Goal: Use online tool/utility: Utilize a website feature to perform a specific function

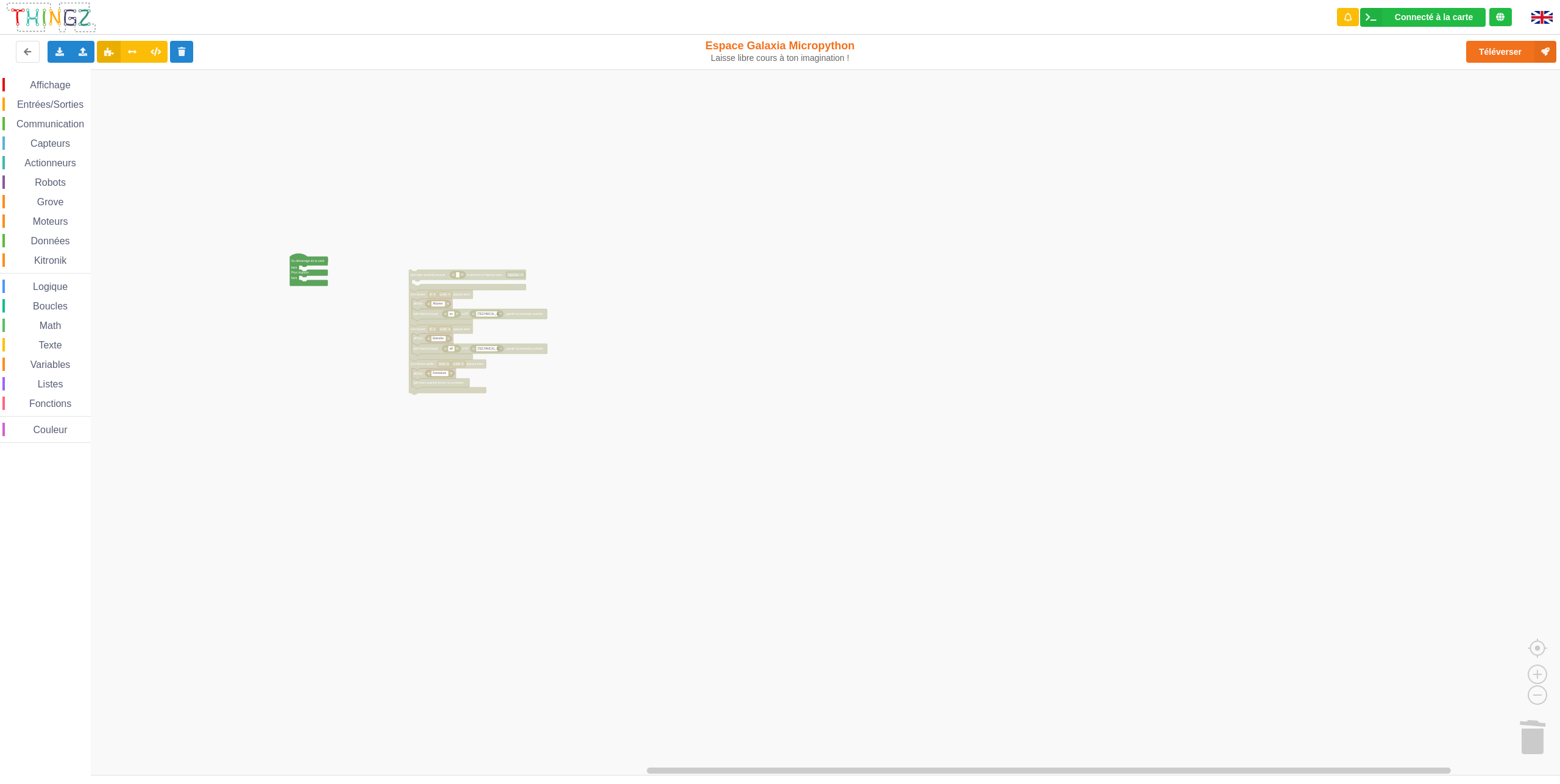
click at [421, 278] on div "Affichage Entrées/Sorties Communication Capteurs Actionneurs Robots Grove Moteu…" at bounding box center [784, 422] width 1569 height 706
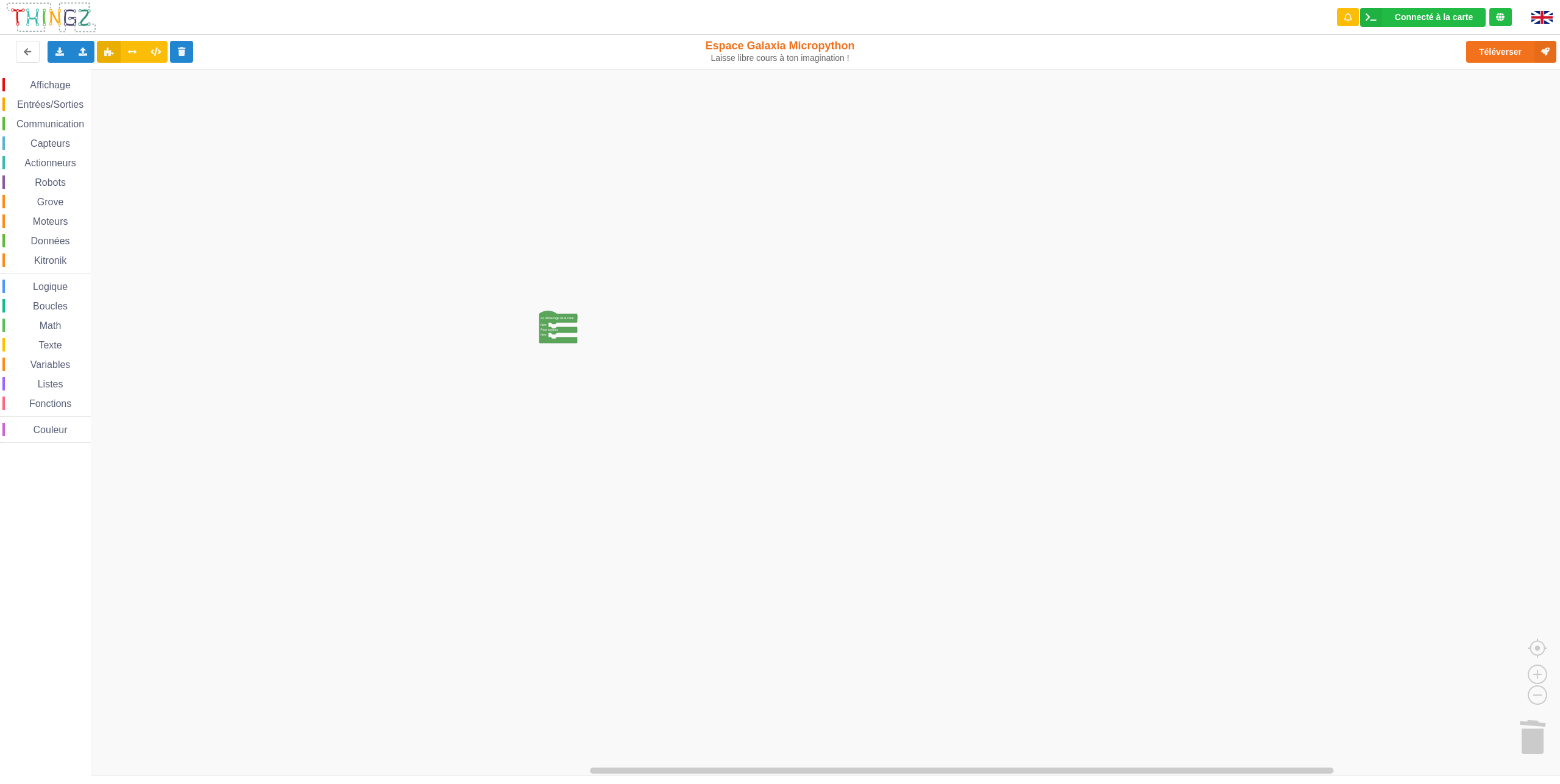
click at [447, 390] on div "Affichage Entrées/Sorties Communication Capteurs Actionneurs Robots Grove Moteu…" at bounding box center [784, 422] width 1569 height 706
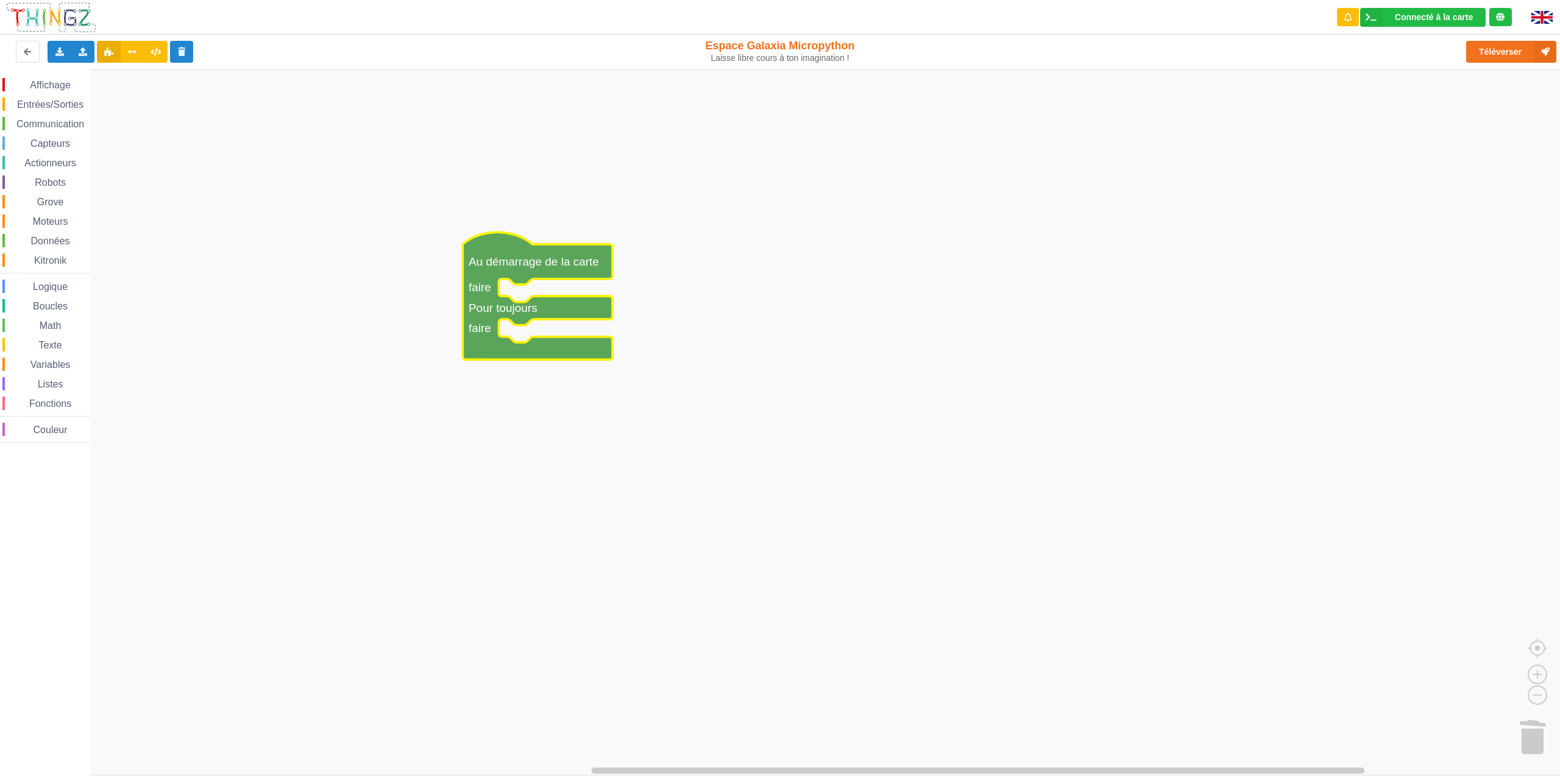
click at [54, 120] on span "Communication" at bounding box center [50, 124] width 72 height 10
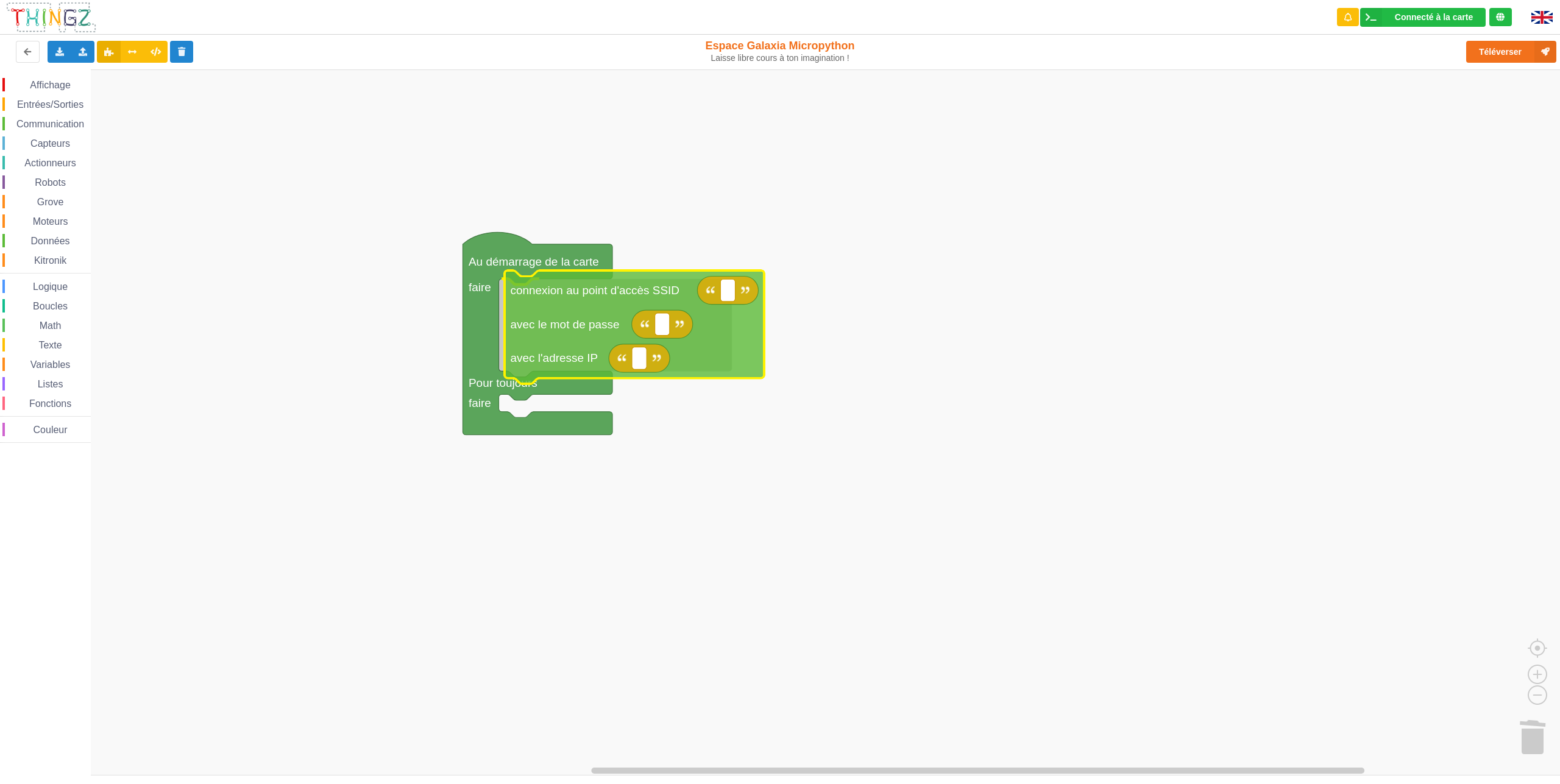
click at [581, 313] on div "Affichage Entrées/Sorties Communication Capteurs Actionneurs Robots Grove Moteu…" at bounding box center [784, 422] width 1569 height 706
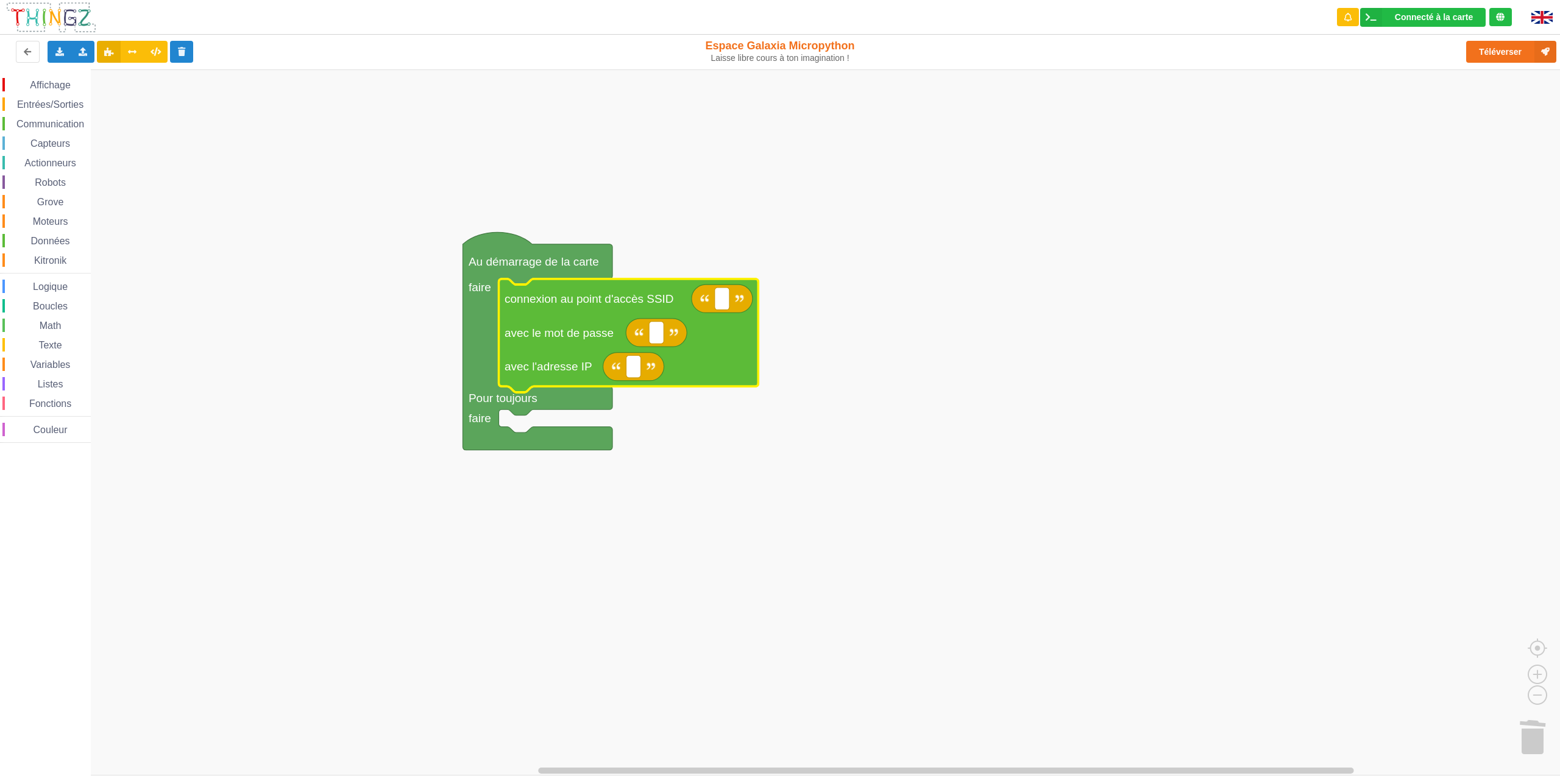
click at [40, 117] on div "Communication" at bounding box center [46, 124] width 88 height 13
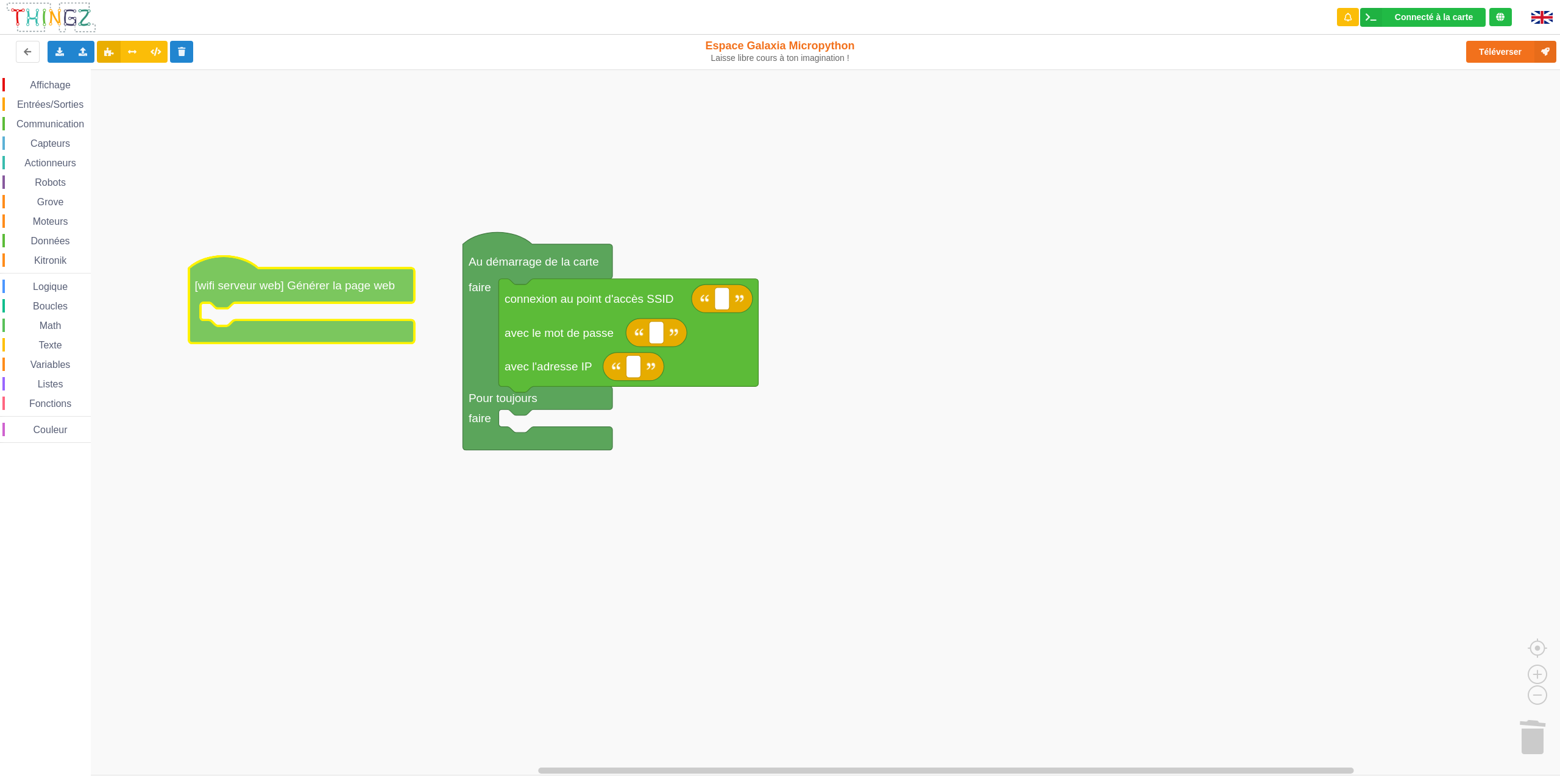
click at [230, 246] on div "Affichage Entrées/Sorties Communication Capteurs Actionneurs Robots Grove Moteu…" at bounding box center [784, 422] width 1569 height 706
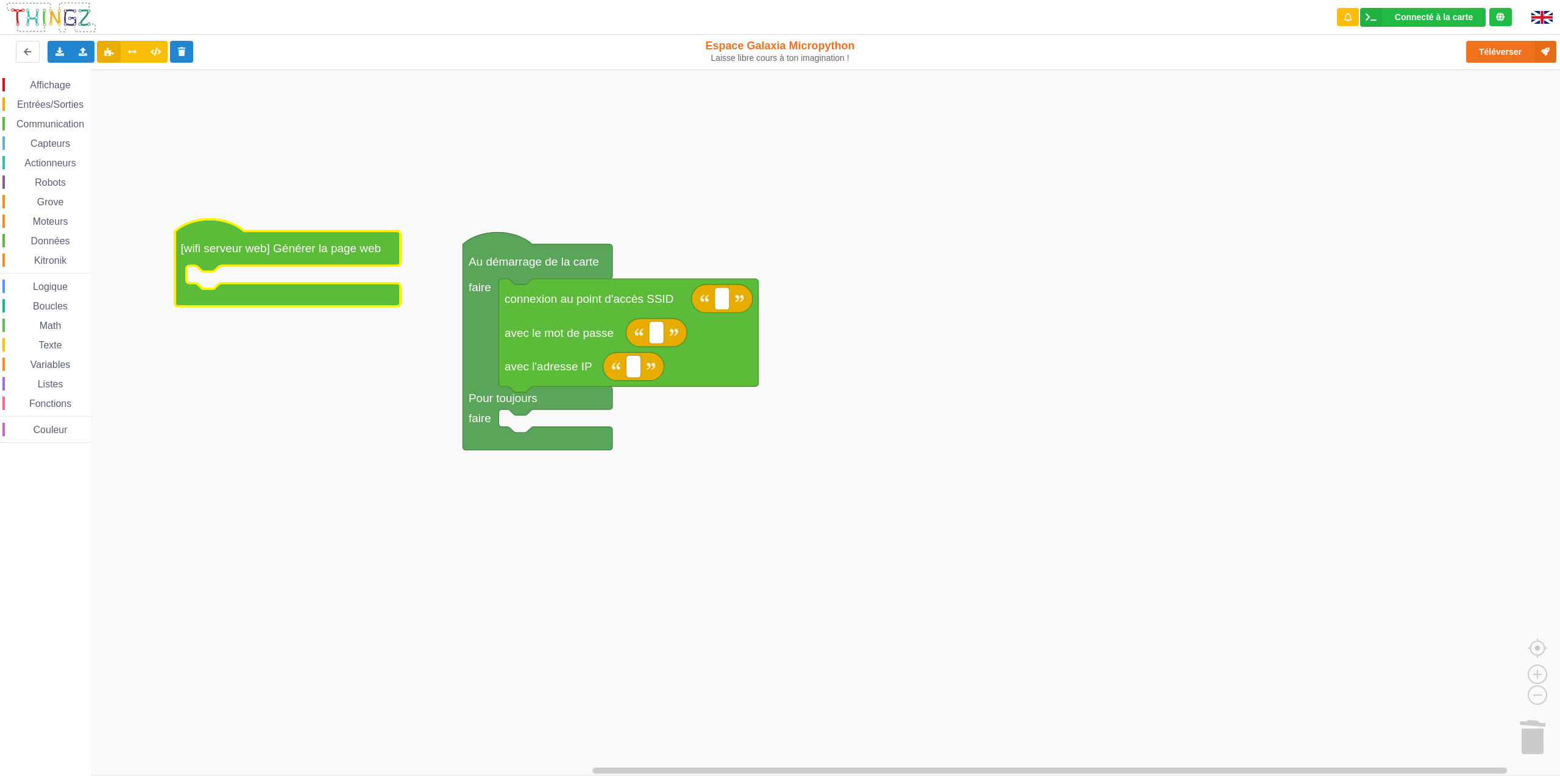
click at [44, 127] on span "Communication" at bounding box center [50, 124] width 72 height 10
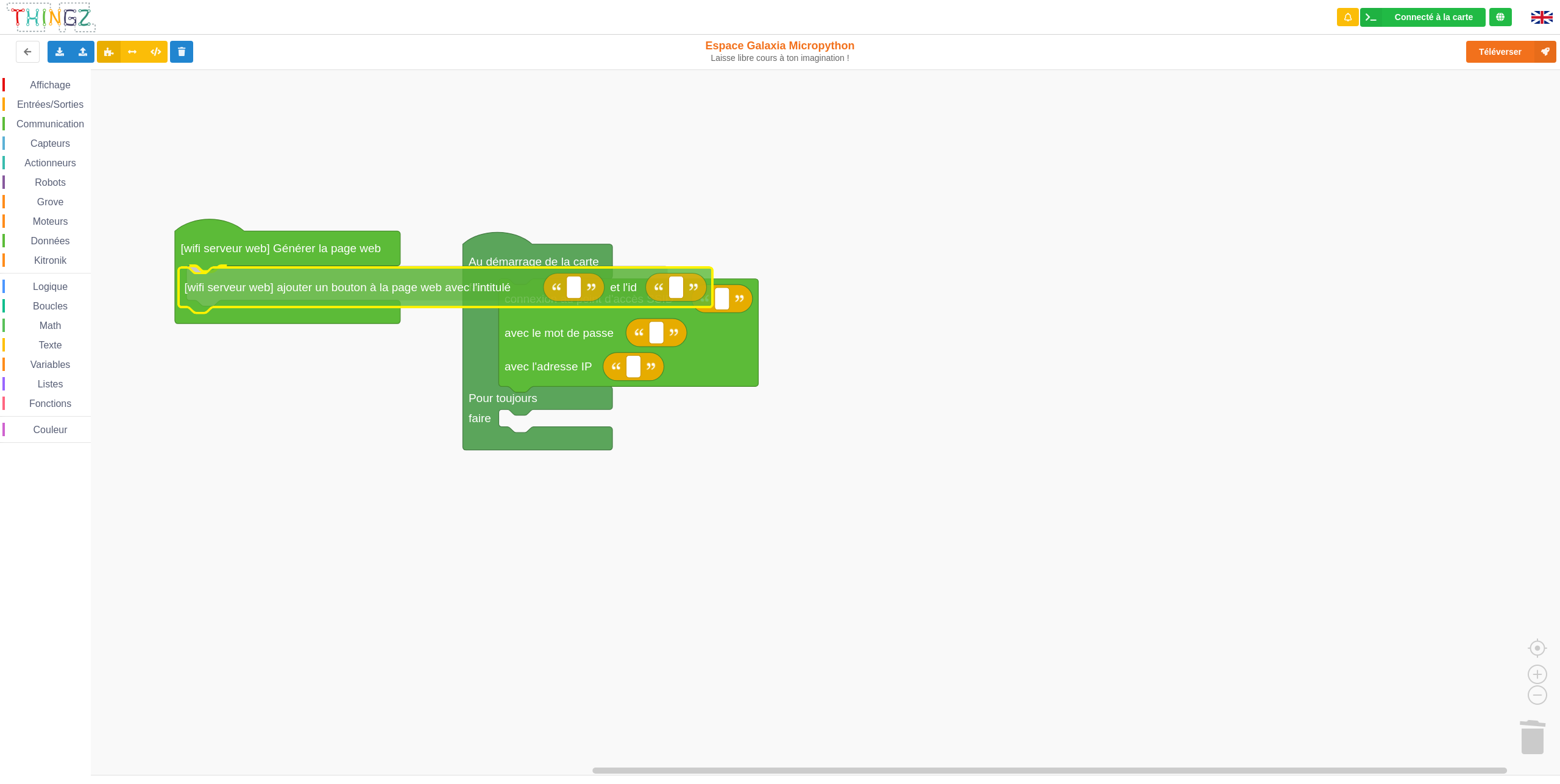
click at [235, 287] on div "Affichage Entrées/Sorties Communication Capteurs Actionneurs Robots Grove Moteu…" at bounding box center [784, 422] width 1569 height 706
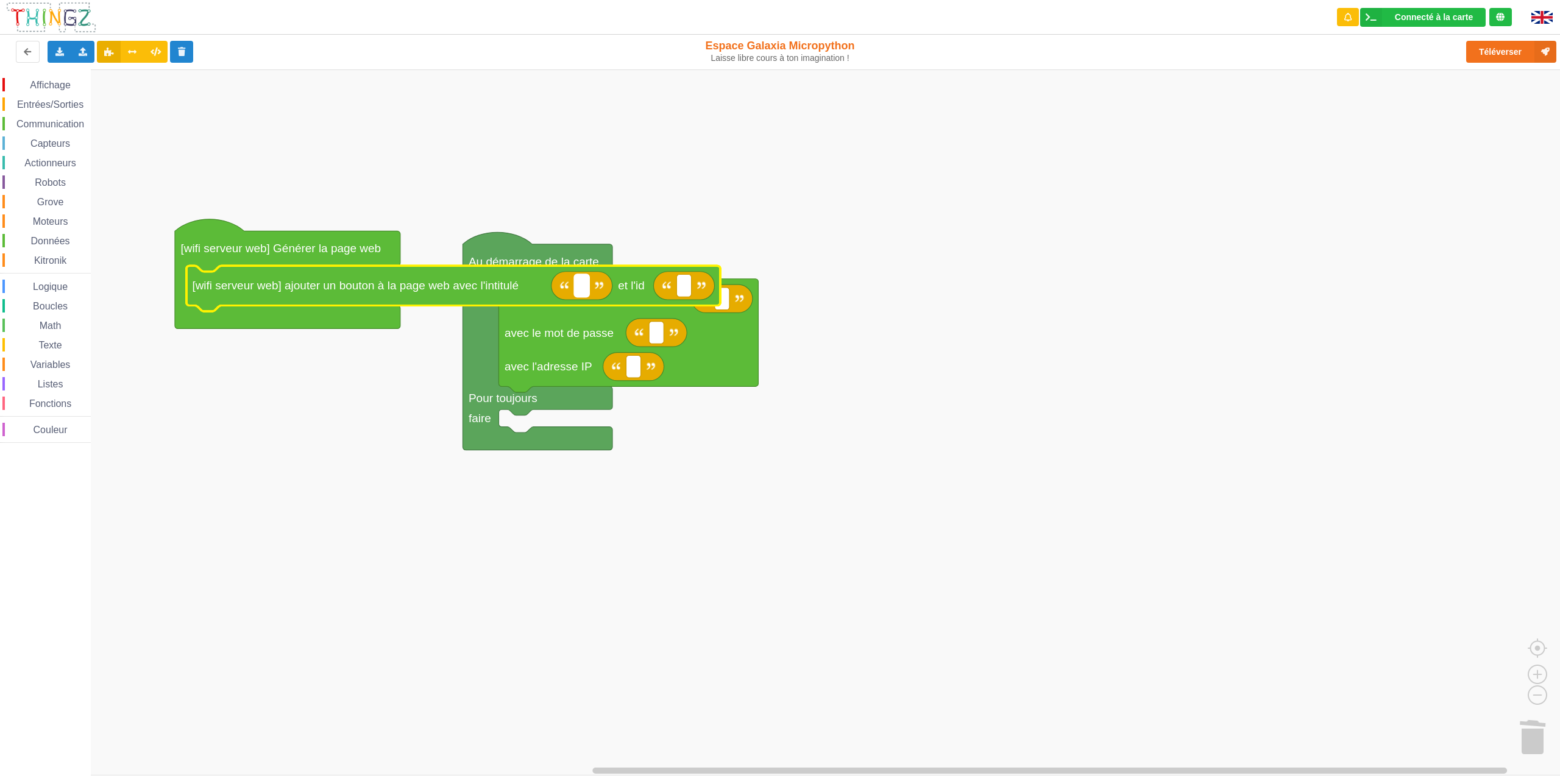
click at [588, 281] on rect "Espace de travail de Blocky" at bounding box center [582, 285] width 15 height 23
type input "a"
click at [591, 284] on input "al" at bounding box center [585, 285] width 21 height 23
type input "allume"
click at [724, 287] on rect "Espace de travail de Blocky" at bounding box center [717, 285] width 15 height 23
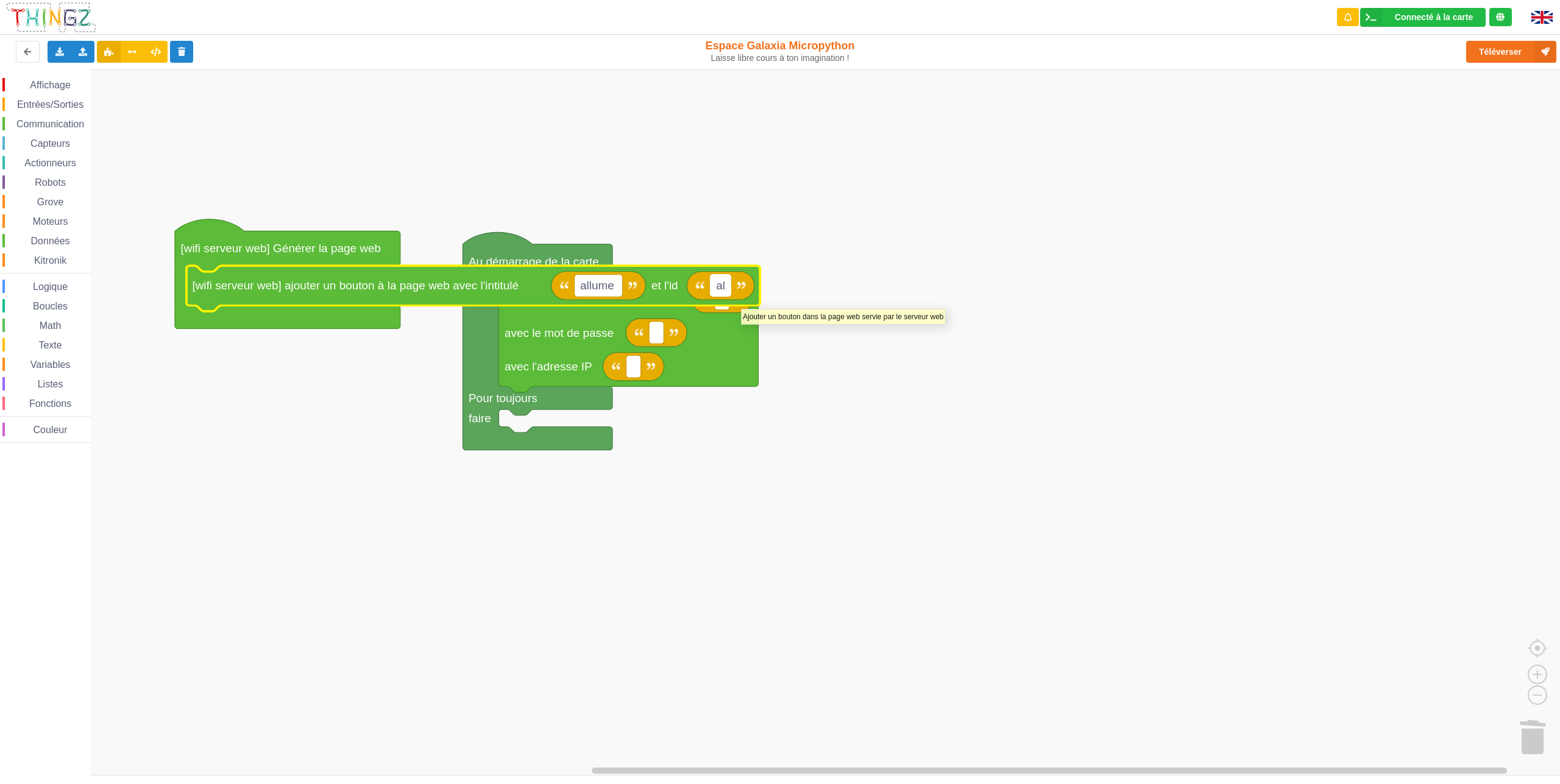
type input "a"
type input "on"
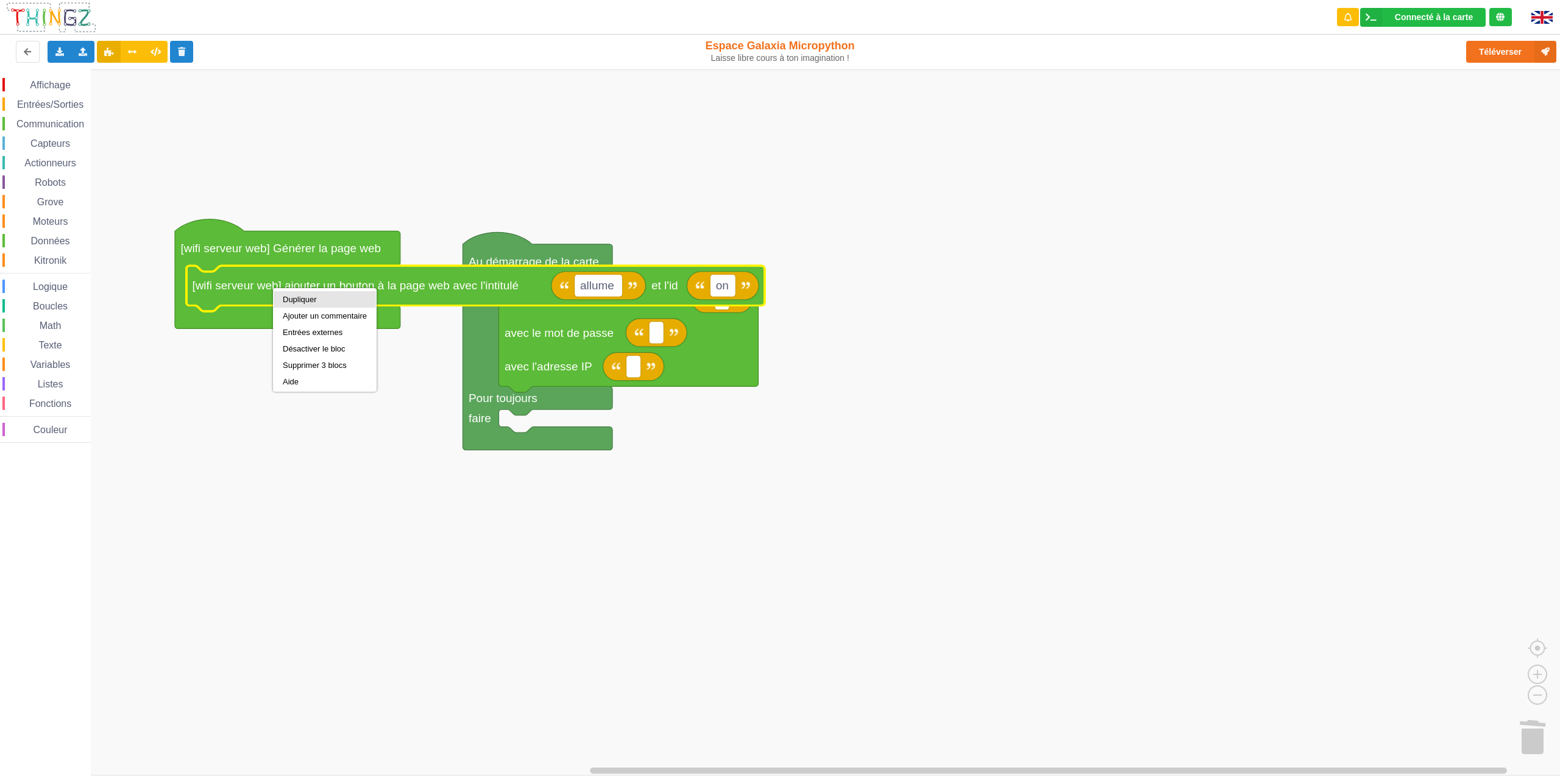
click at [284, 294] on div "Dupliquer" at bounding box center [324, 299] width 102 height 17
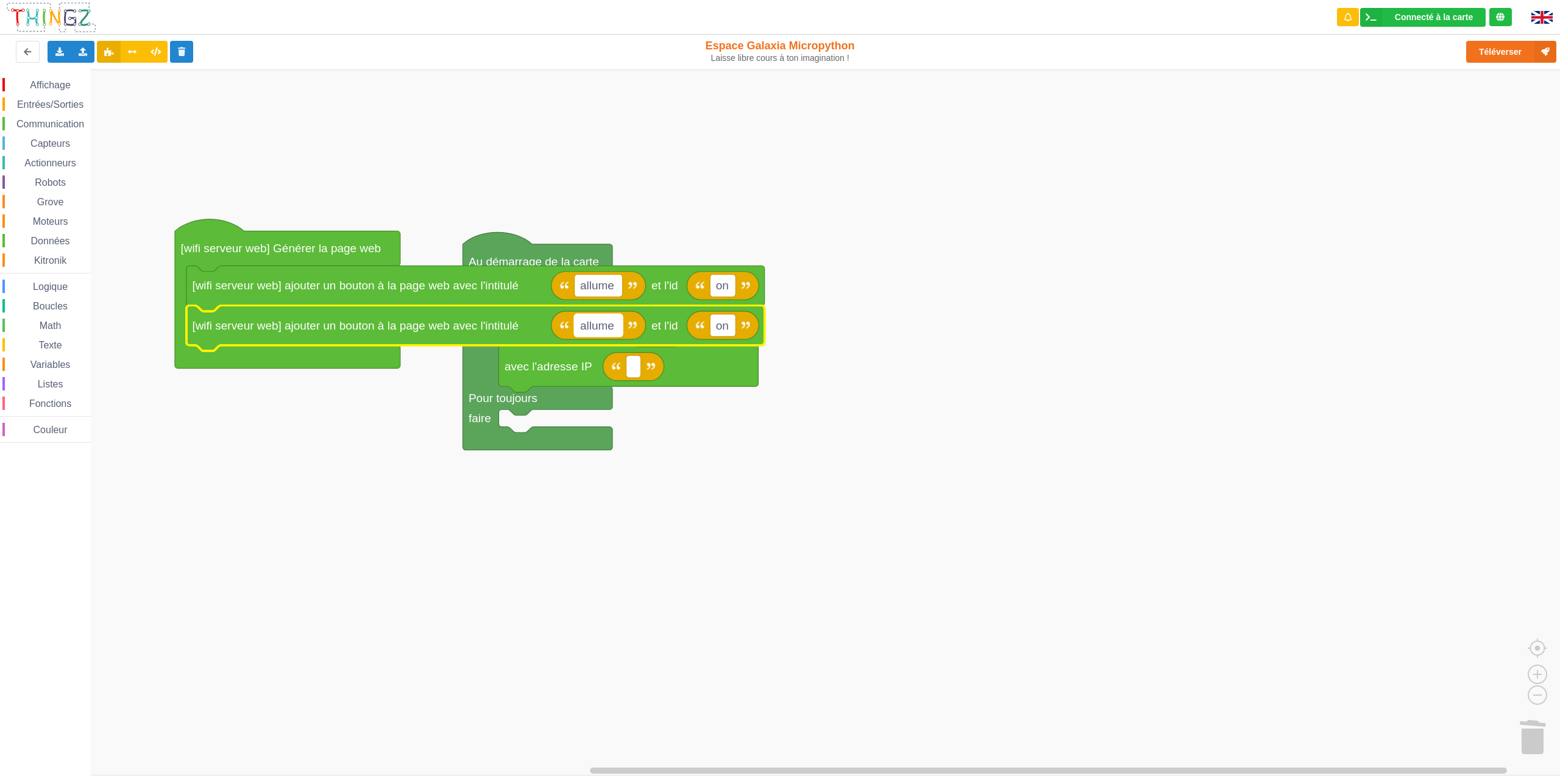
click at [612, 321] on text "allume" at bounding box center [597, 325] width 34 height 13
click at [612, 321] on input "allume" at bounding box center [598, 325] width 48 height 23
type input "eteint"
click at [719, 327] on text "on" at bounding box center [716, 325] width 13 height 13
click at [591, 316] on rect "Espace de travail de Blocky" at bounding box center [596, 325] width 43 height 23
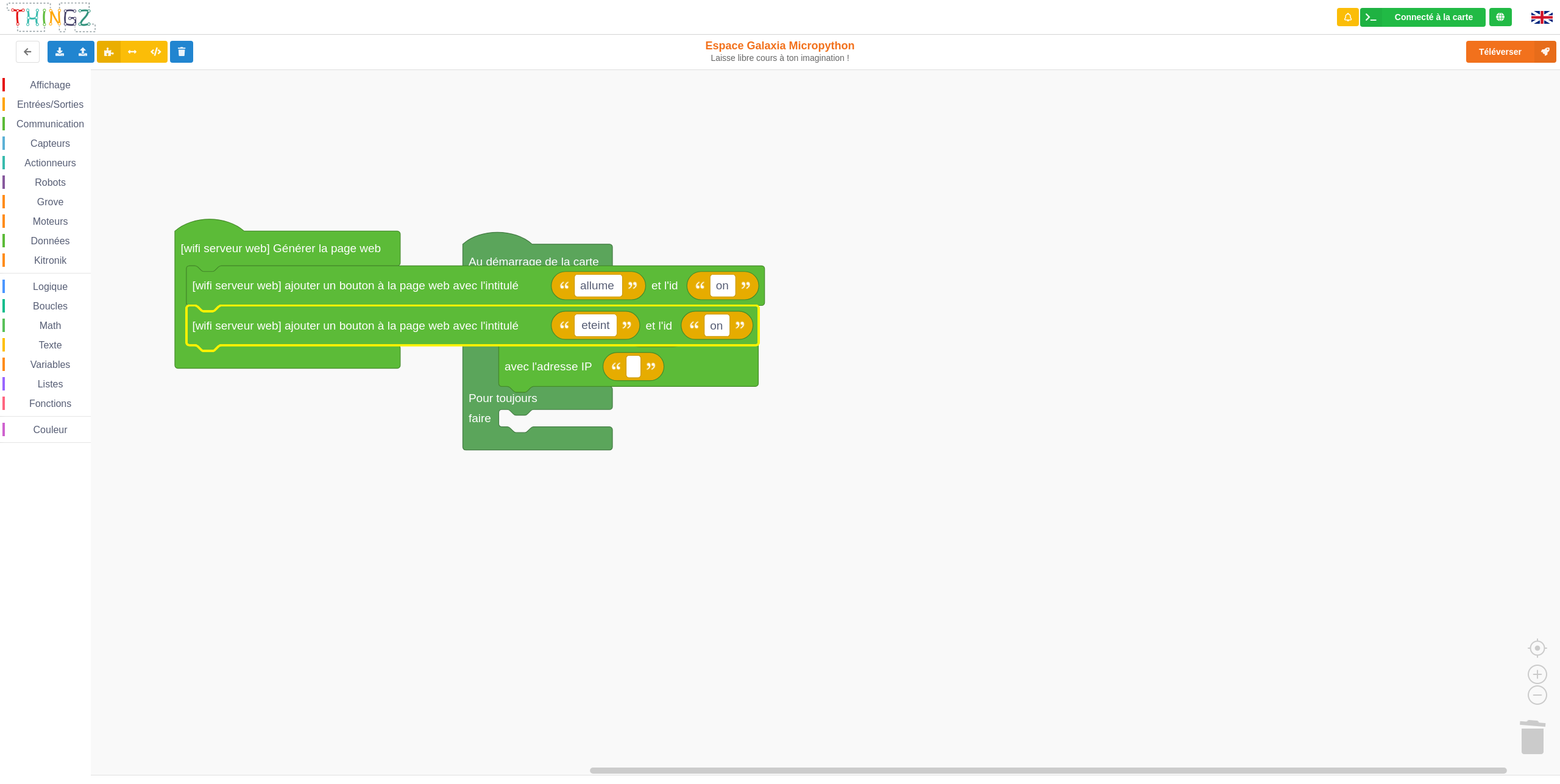
click at [587, 326] on input "eteint" at bounding box center [596, 325] width 43 height 23
type input "éteint"
click at [717, 329] on text "on" at bounding box center [716, 325] width 13 height 13
type input "off"
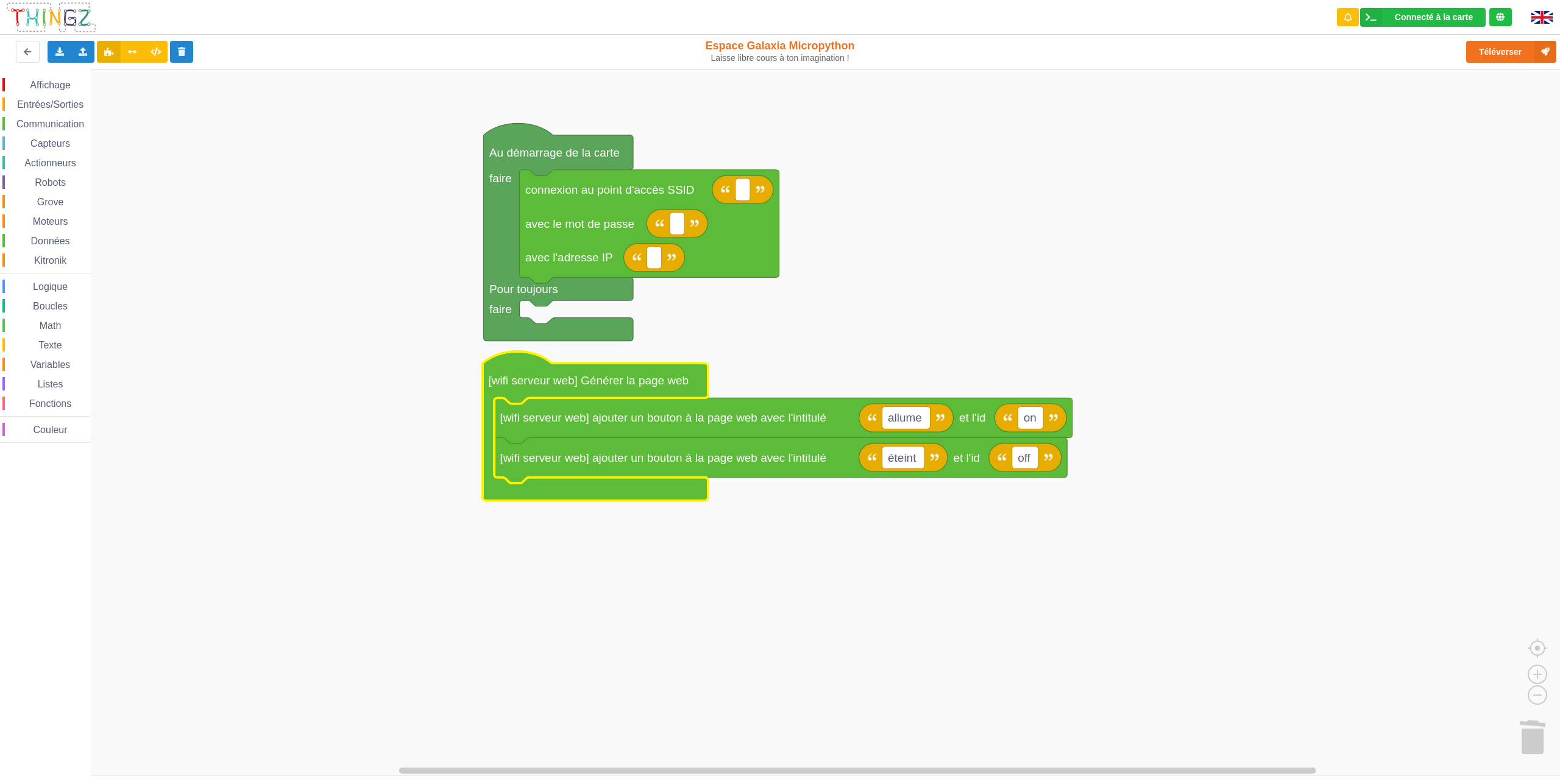
click at [63, 123] on span "Communication" at bounding box center [50, 124] width 72 height 10
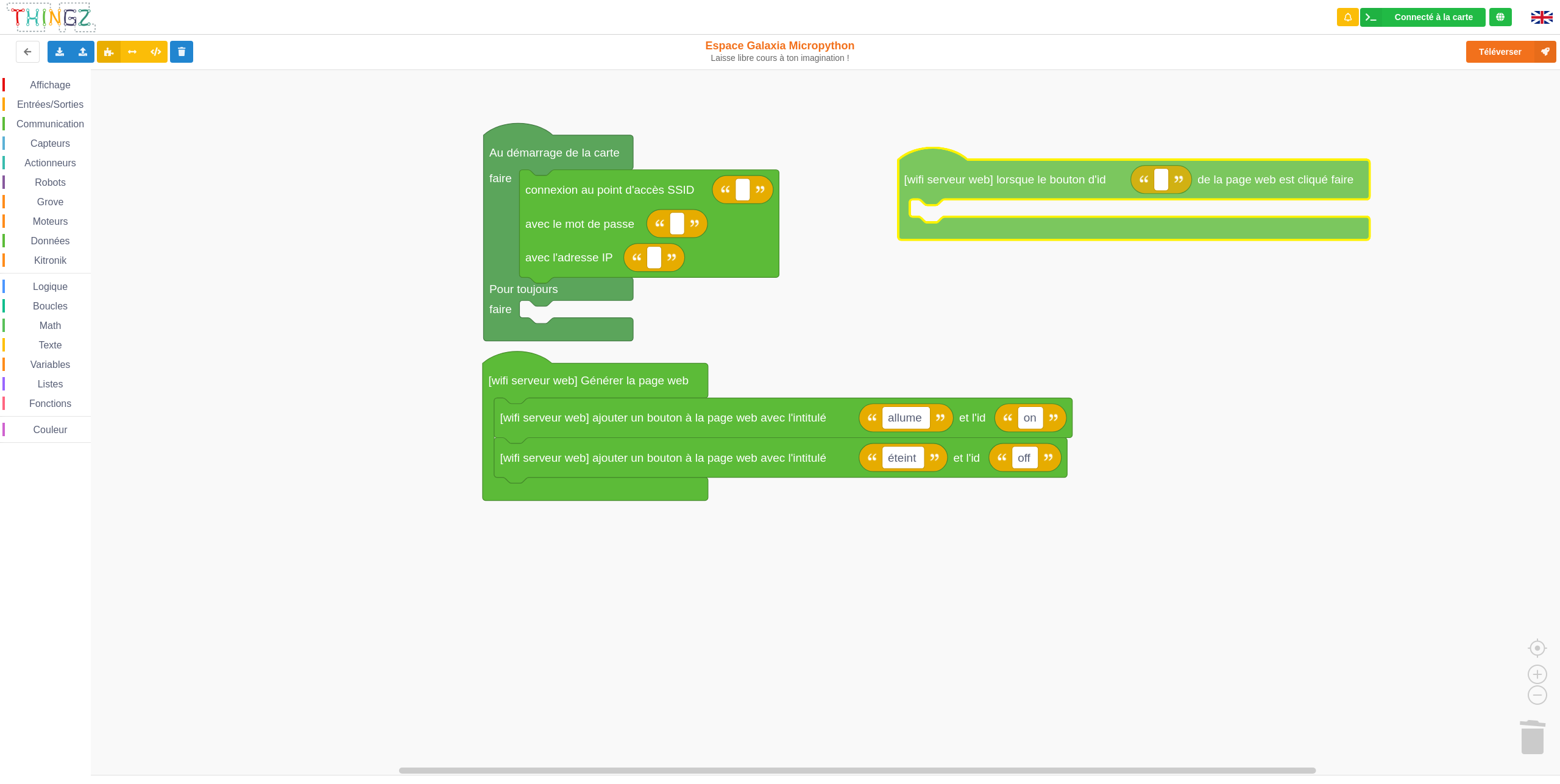
click at [989, 173] on div "Affichage Entrées/Sorties Communication Capteurs Actionneurs Robots Grove Moteu…" at bounding box center [784, 422] width 1569 height 706
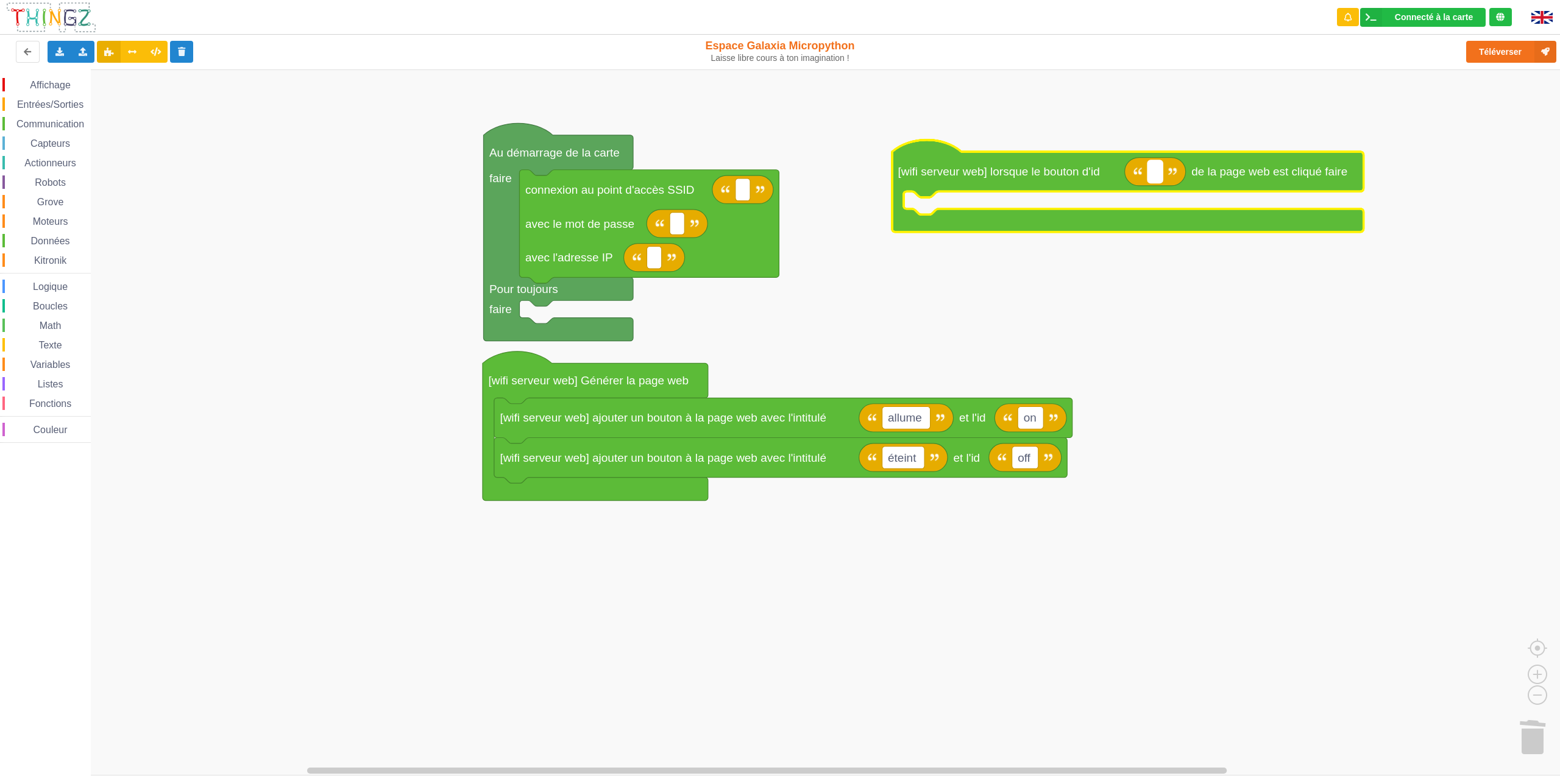
click at [1158, 172] on rect "Espace de travail de Blocky" at bounding box center [1155, 172] width 15 height 23
type input "on"
click at [70, 84] on span "Affichage" at bounding box center [50, 84] width 44 height 10
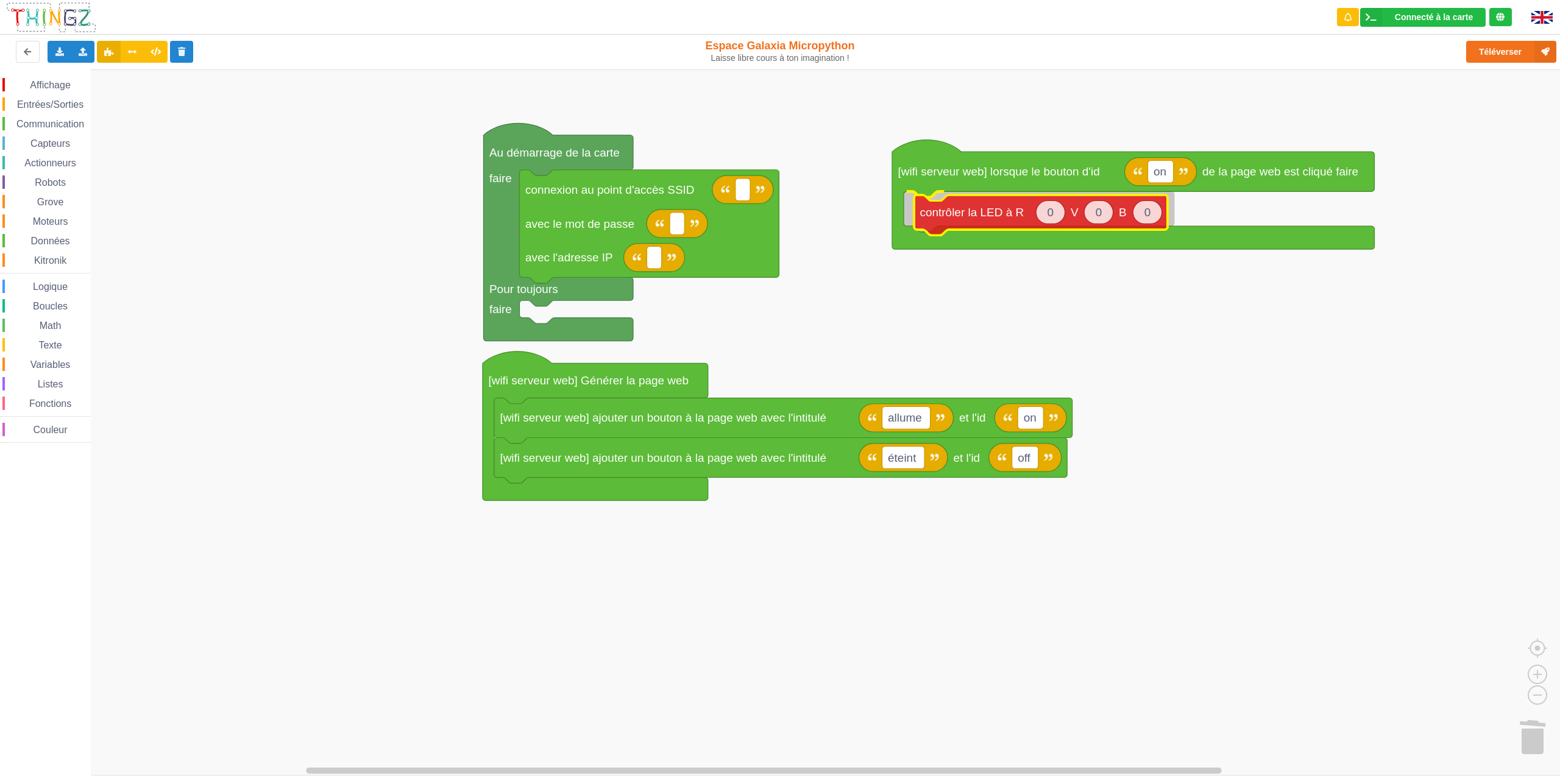
click at [944, 214] on div "Affichage Entrées/Sorties Communication Capteurs Actionneurs Robots Grove Moteu…" at bounding box center [784, 422] width 1569 height 706
click at [1047, 206] on icon "Espace de travail de Blocky" at bounding box center [1039, 209] width 28 height 23
click at [992, 208] on text "contrôler la LED à R" at bounding box center [961, 209] width 104 height 13
click at [1042, 201] on icon "Espace de travail de Blocky" at bounding box center [1039, 209] width 28 height 23
click at [1042, 201] on input "0" at bounding box center [1040, 209] width 30 height 24
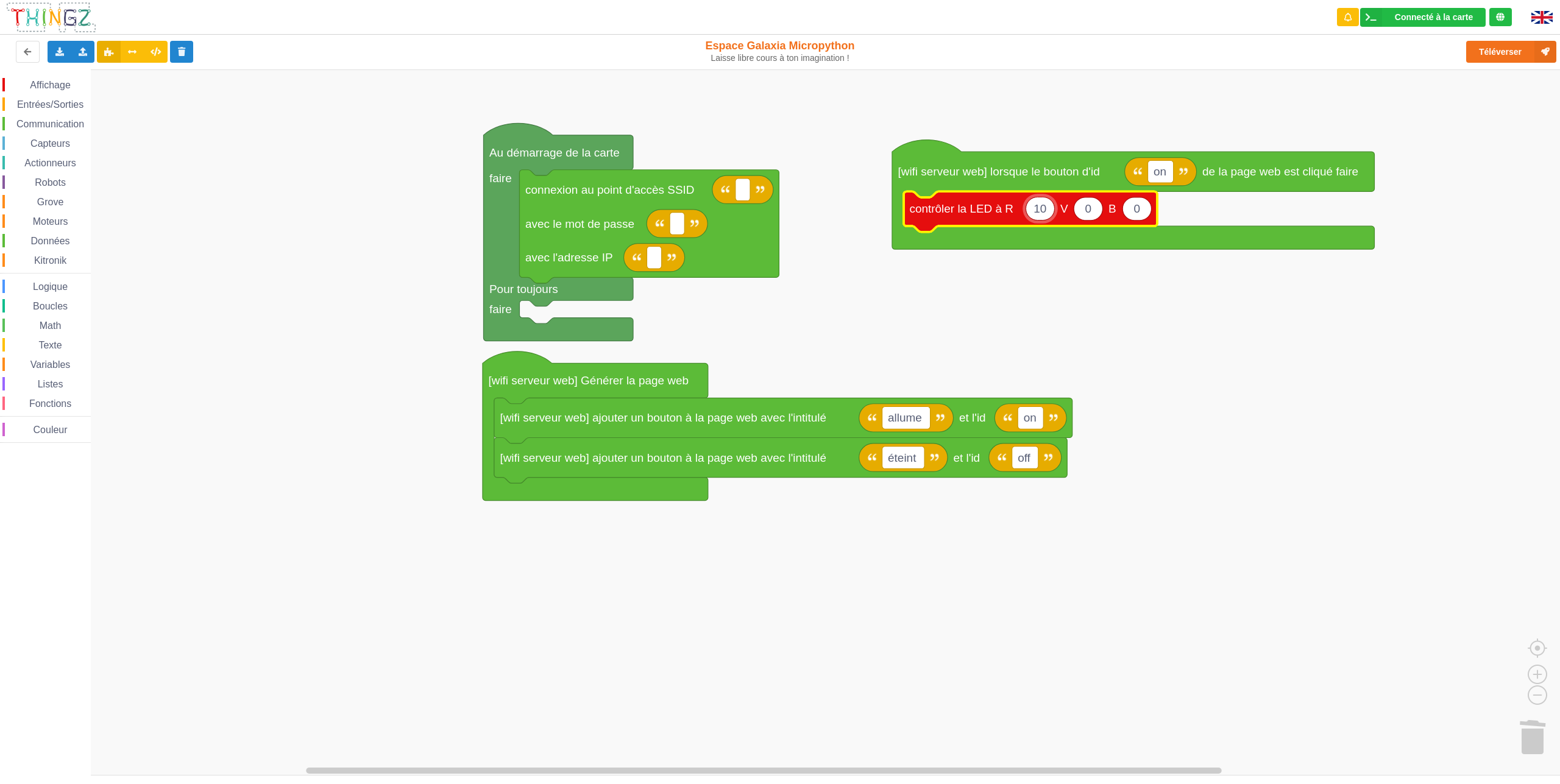
type input "100"
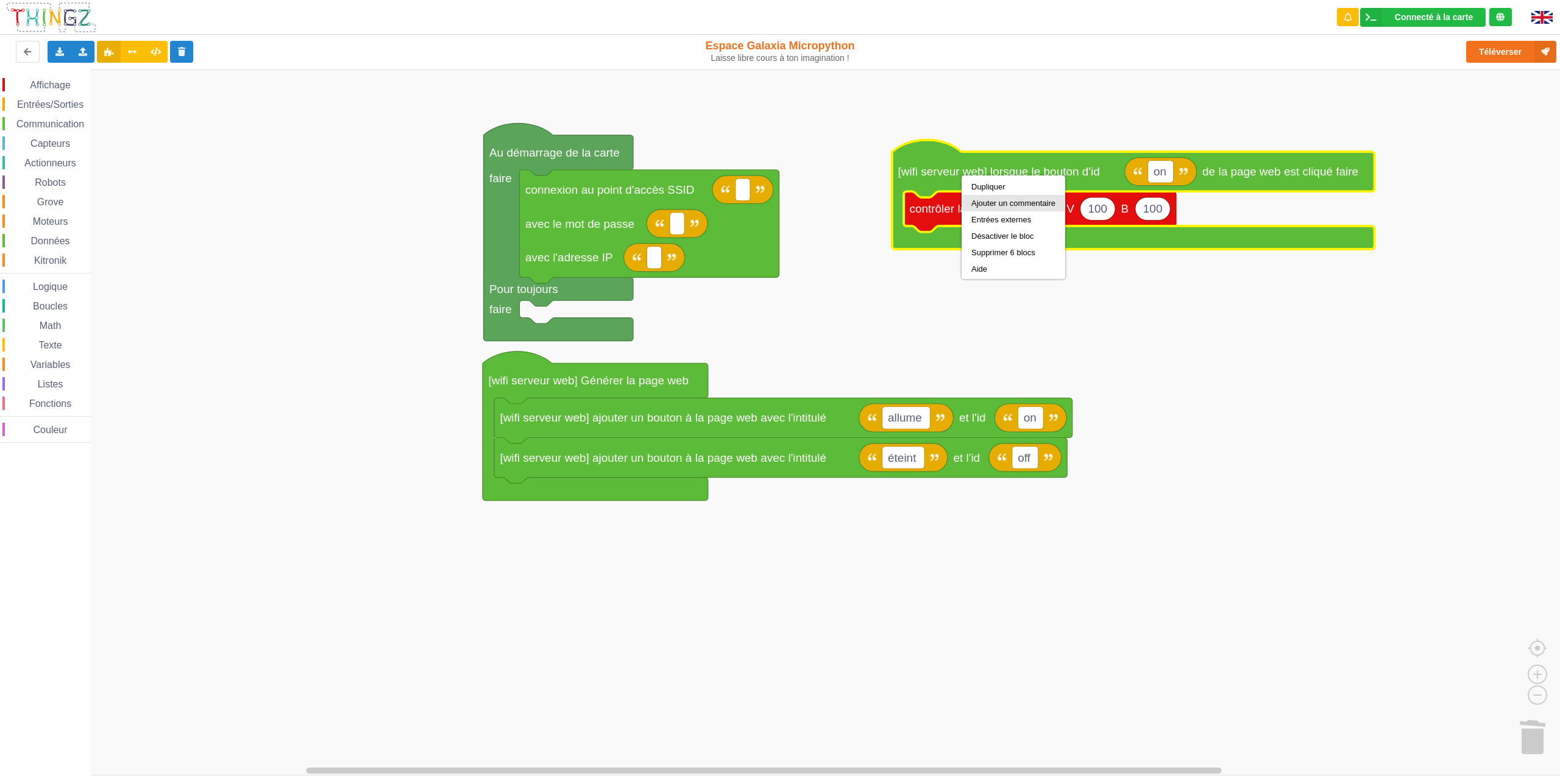
click at [992, 187] on div "Dupliquer" at bounding box center [1013, 187] width 84 height 9
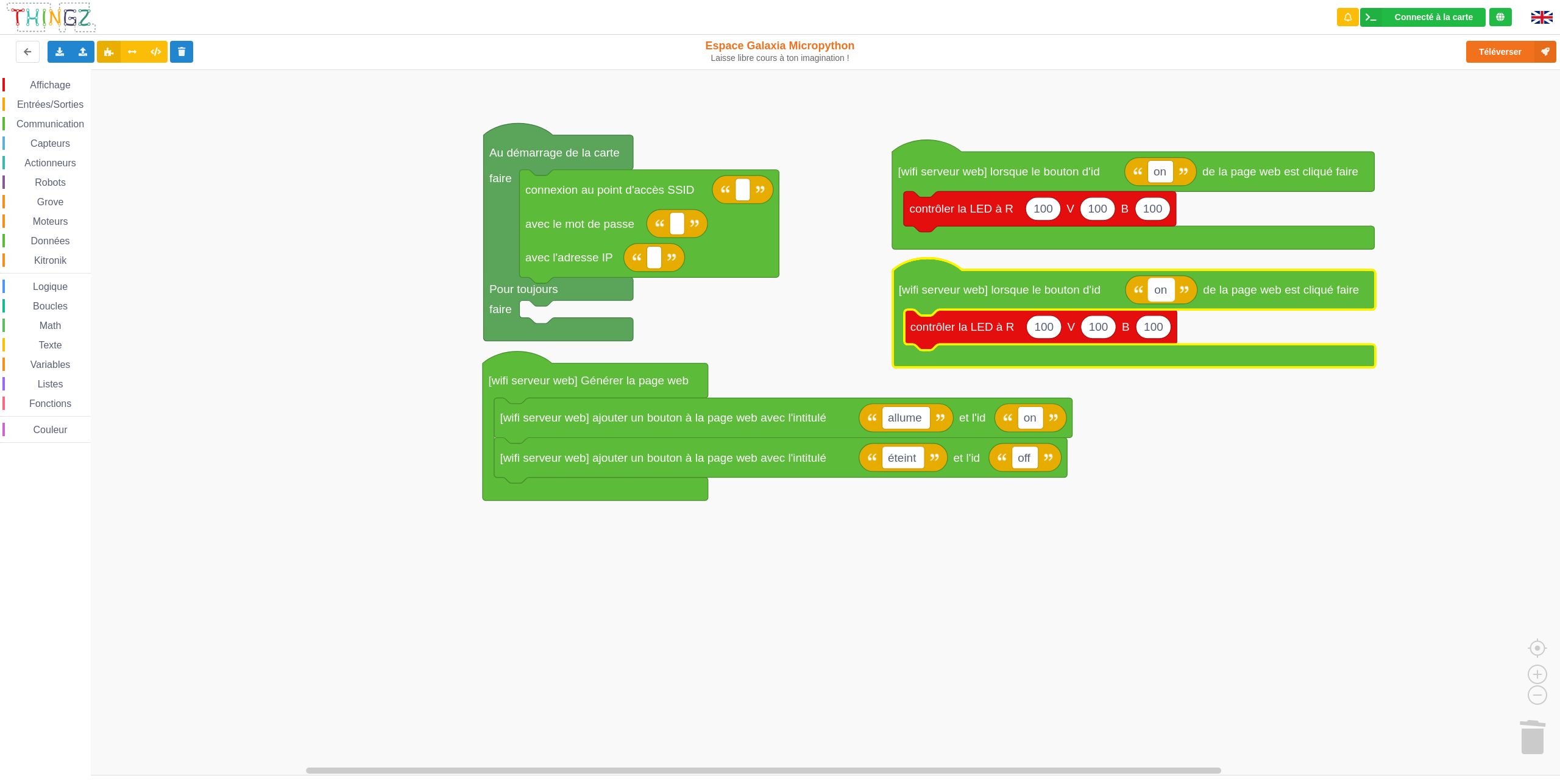
click at [1168, 279] on rect "Espace de travail de Blocky" at bounding box center [1162, 290] width 25 height 23
click at [1173, 287] on input "on" at bounding box center [1162, 290] width 25 height 23
type input "off"
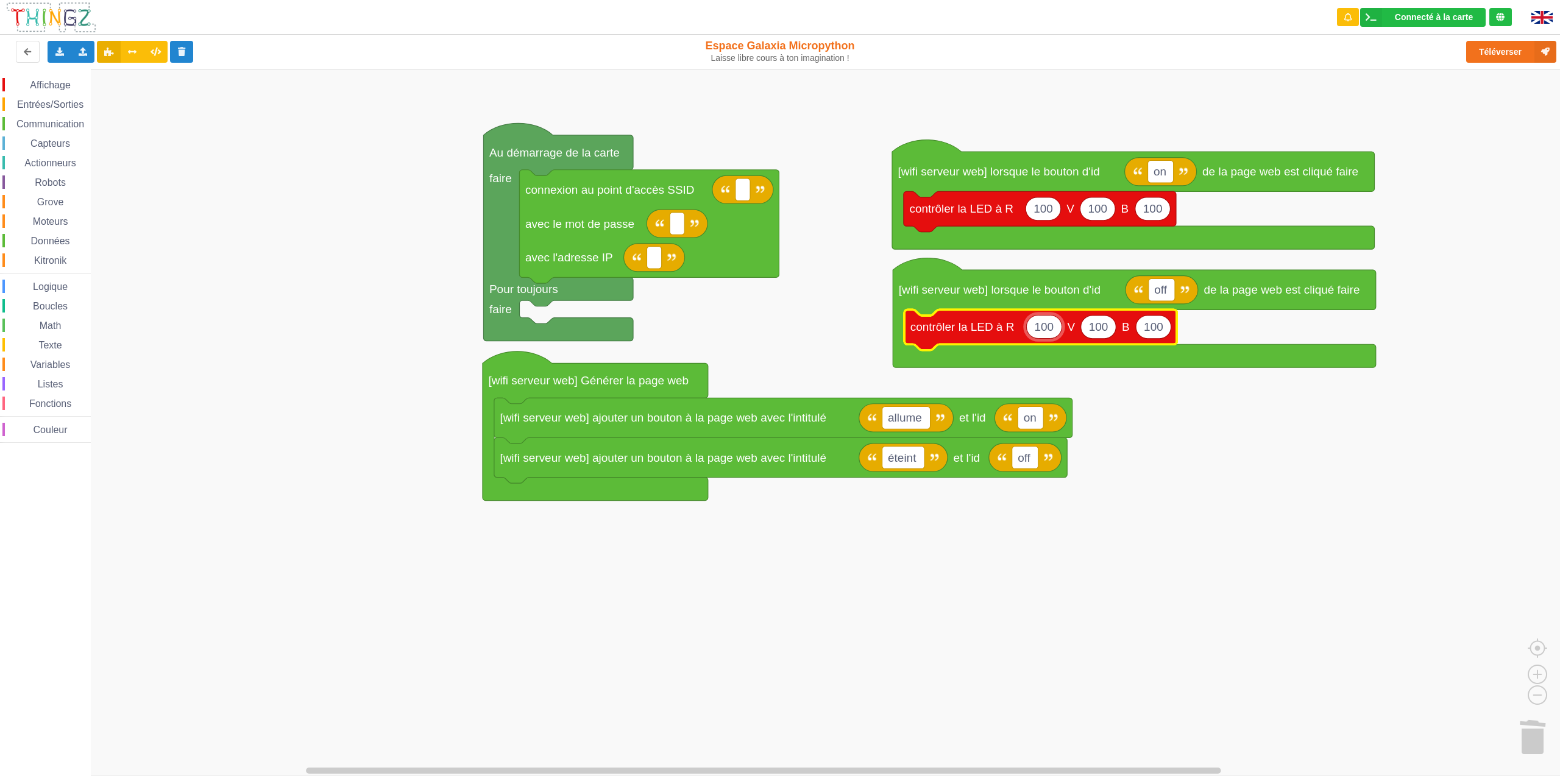
click at [1043, 327] on input "100" at bounding box center [1044, 327] width 36 height 24
type input "0"
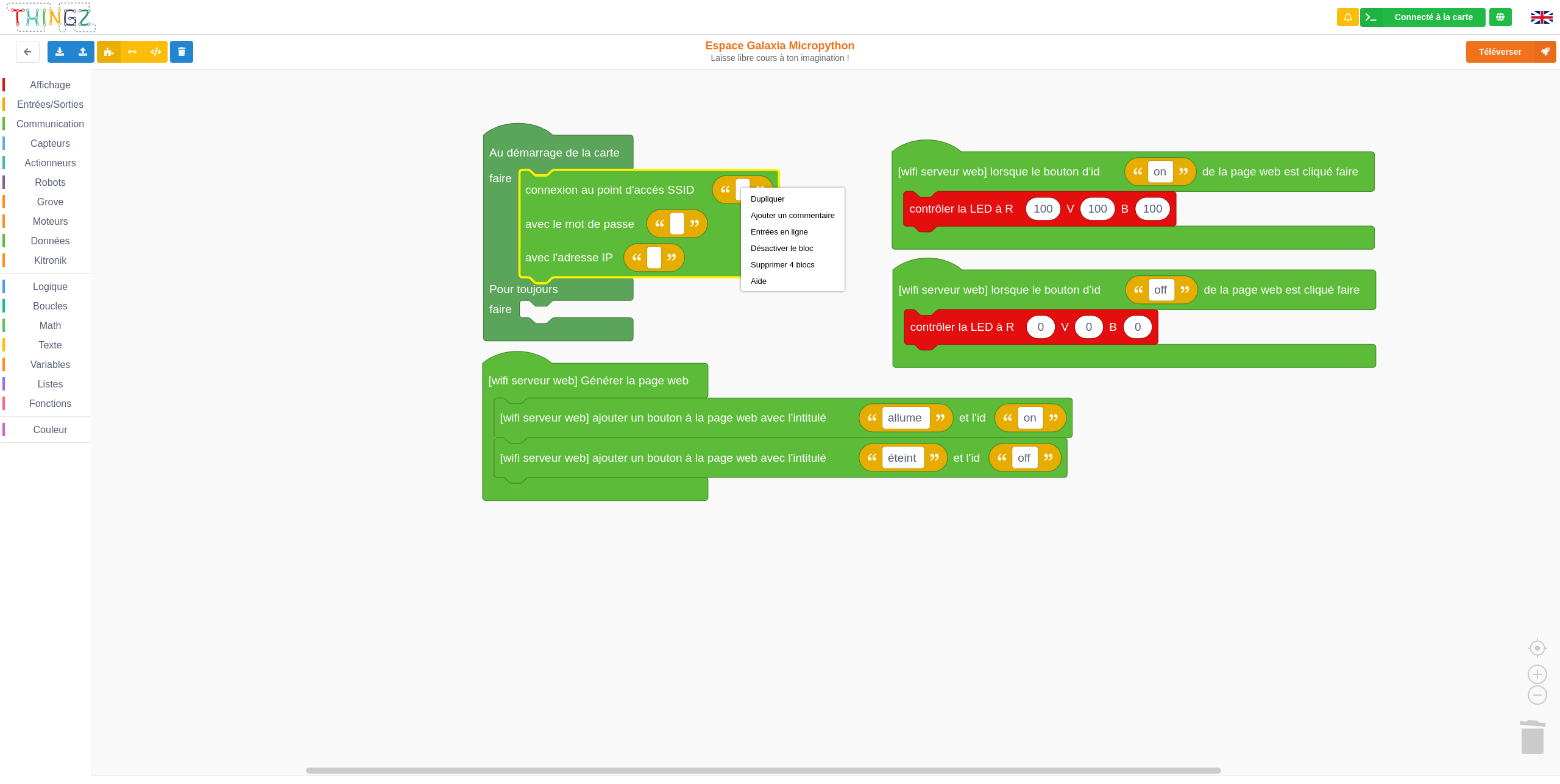
click at [540, 209] on icon "Espace de travail de Blocky" at bounding box center [649, 227] width 260 height 113
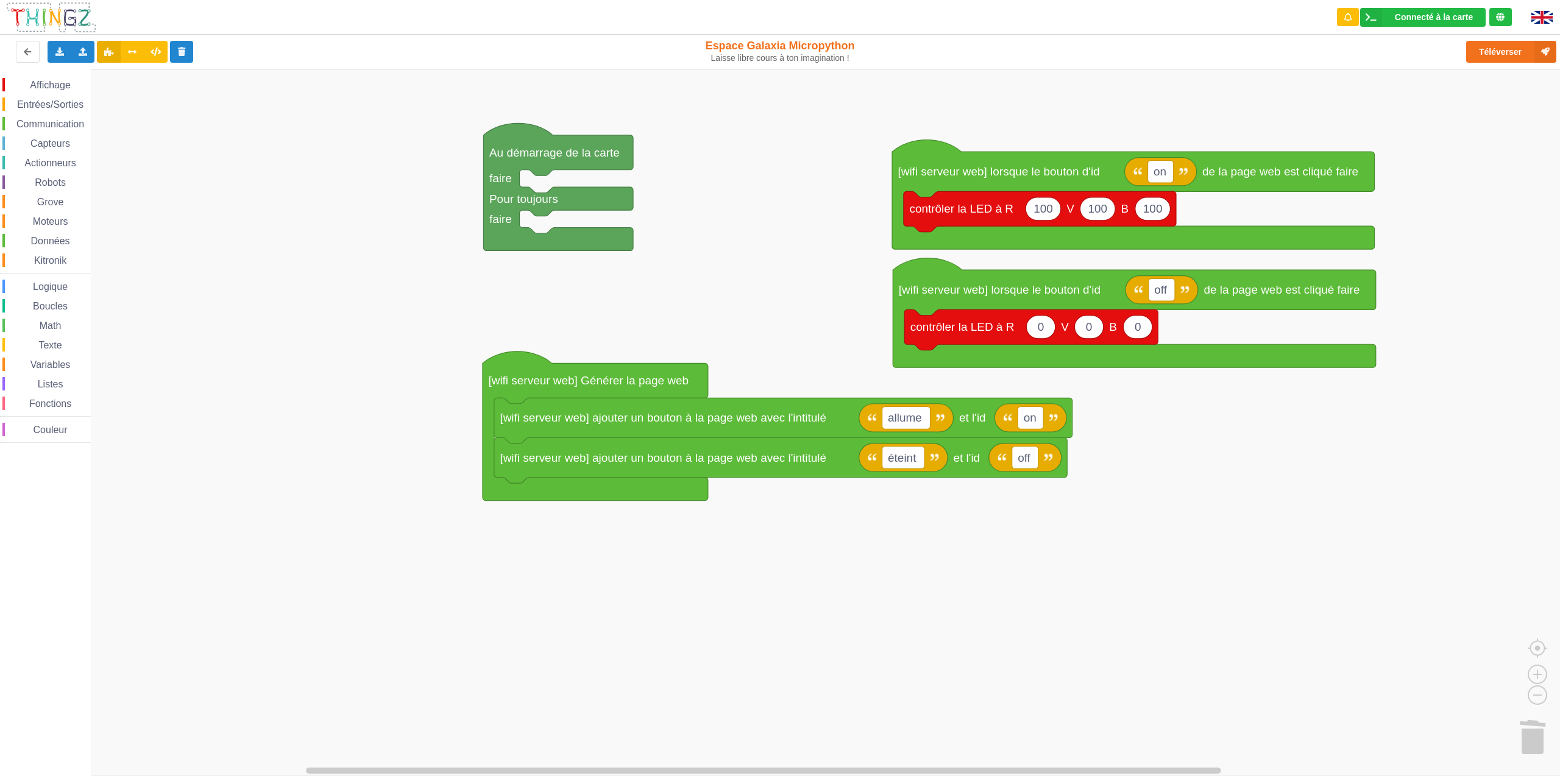
click at [46, 130] on div "Communication" at bounding box center [46, 124] width 88 height 13
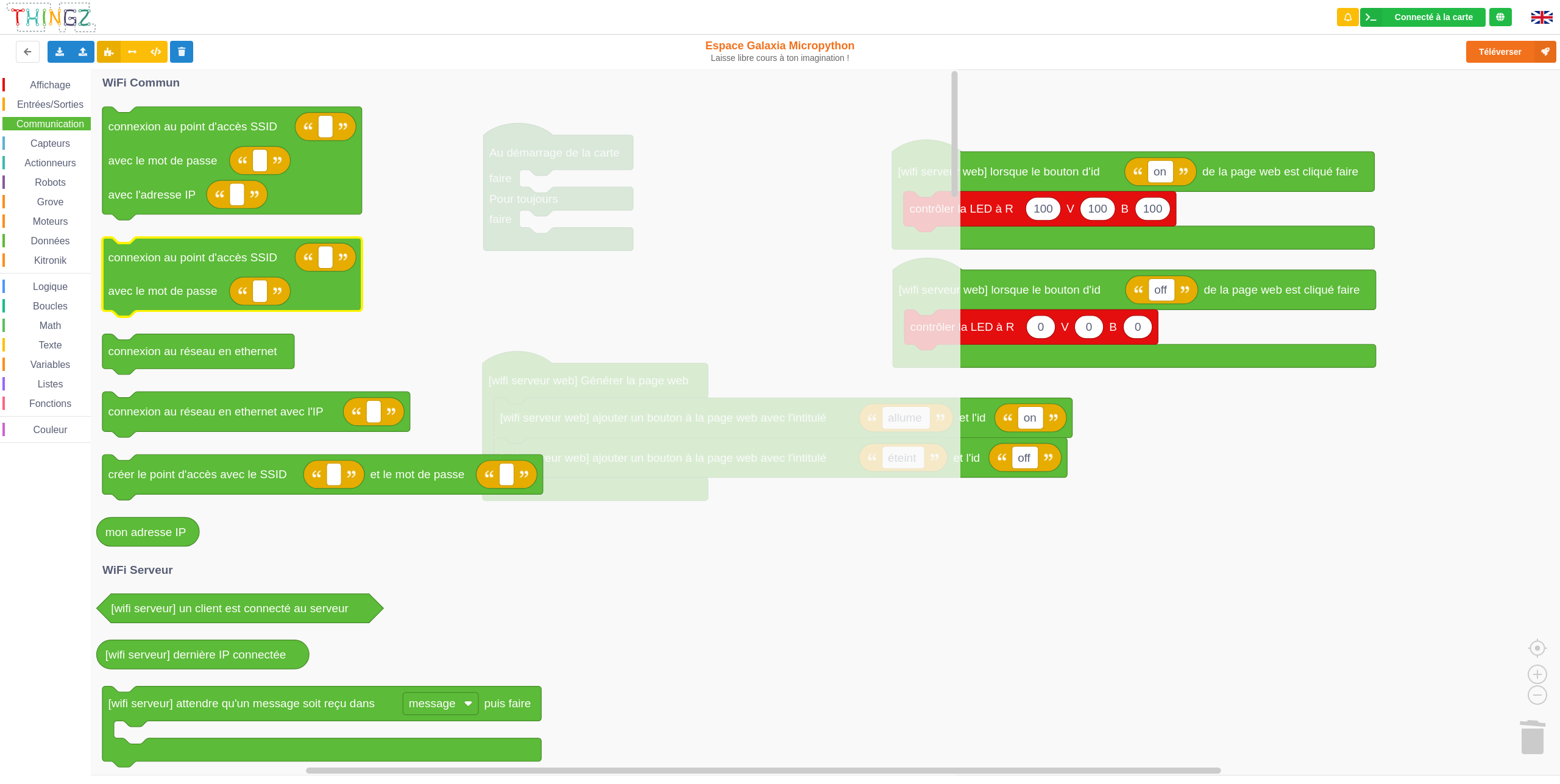
click at [159, 263] on text "connexion au point d'accès SSID" at bounding box center [192, 257] width 169 height 13
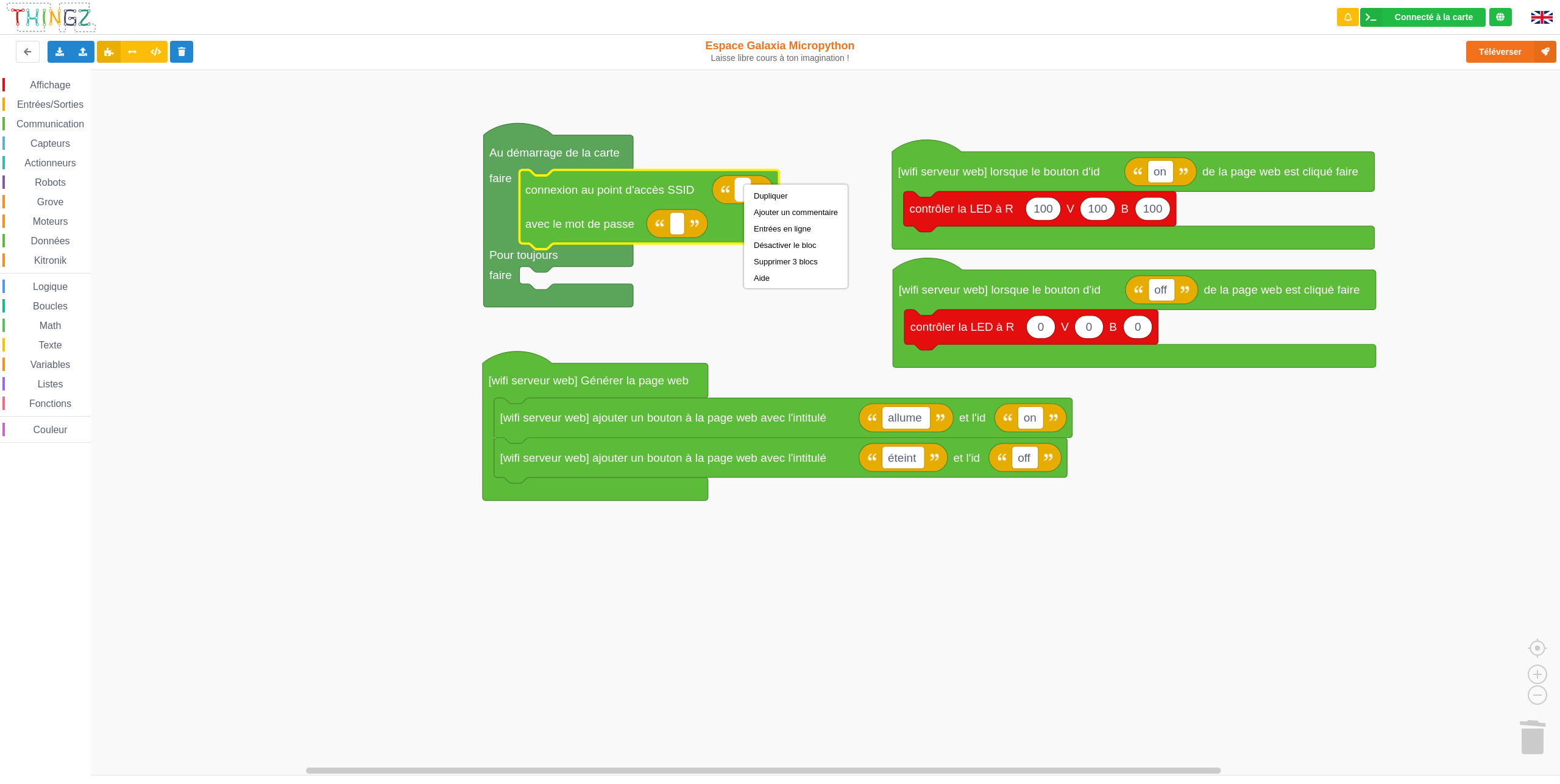
click at [744, 184] on text "Espace de travail de Blocky" at bounding box center [743, 190] width 3 height 13
type input "Livebox-8F60"
click at [591, 125] on rect "Espace de travail de Blocky" at bounding box center [784, 422] width 1569 height 706
click at [680, 213] on rect "Espace de travail de Blocky" at bounding box center [676, 224] width 15 height 23
type input "MrDu9TN2A9KhY5JGLH"
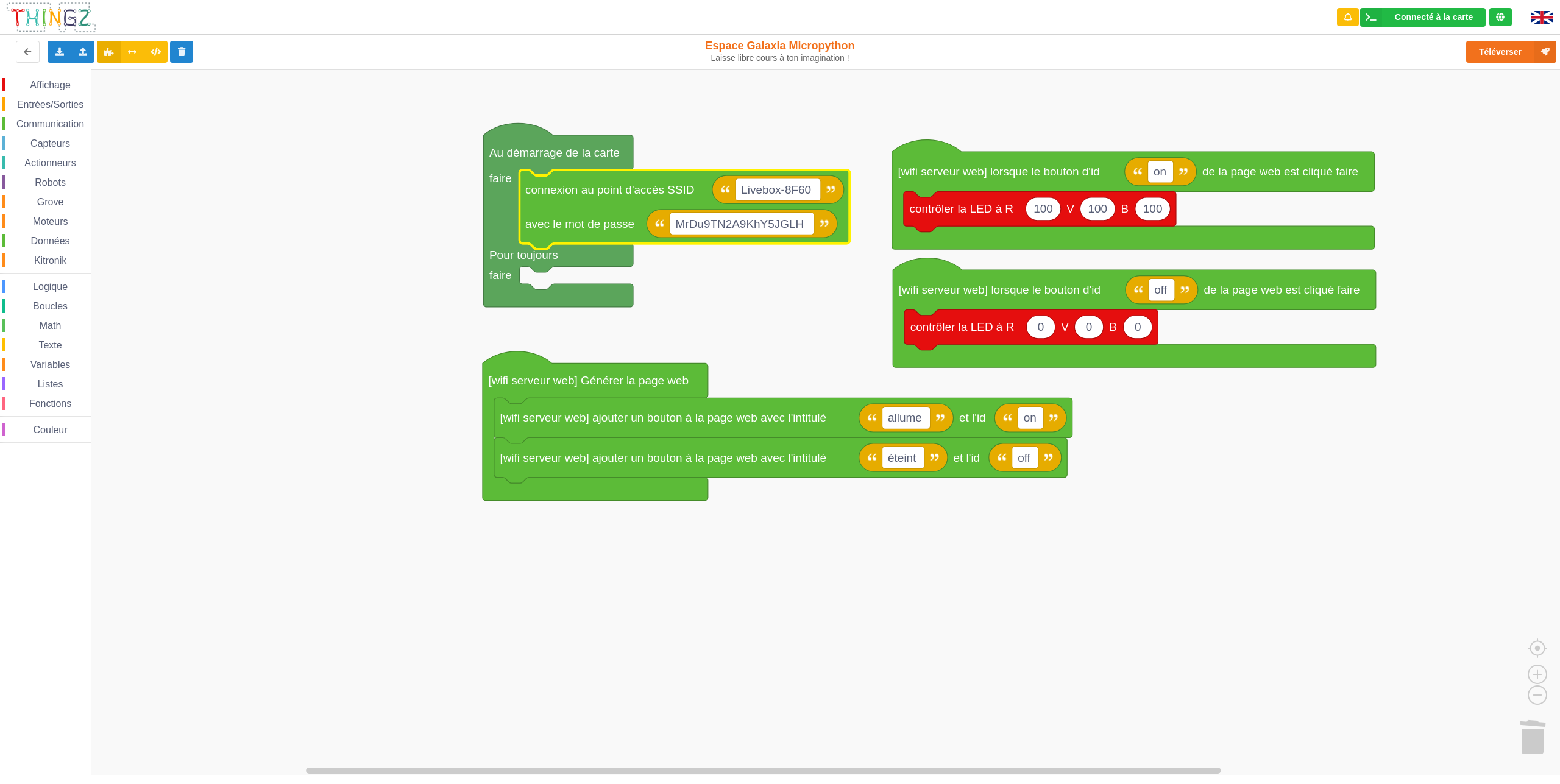
click at [721, 282] on rect "Espace de travail de Blocky" at bounding box center [784, 422] width 1569 height 706
click at [1503, 55] on button "Téléverser" at bounding box center [1511, 52] width 91 height 22
click at [143, 61] on button at bounding box center [132, 52] width 24 height 22
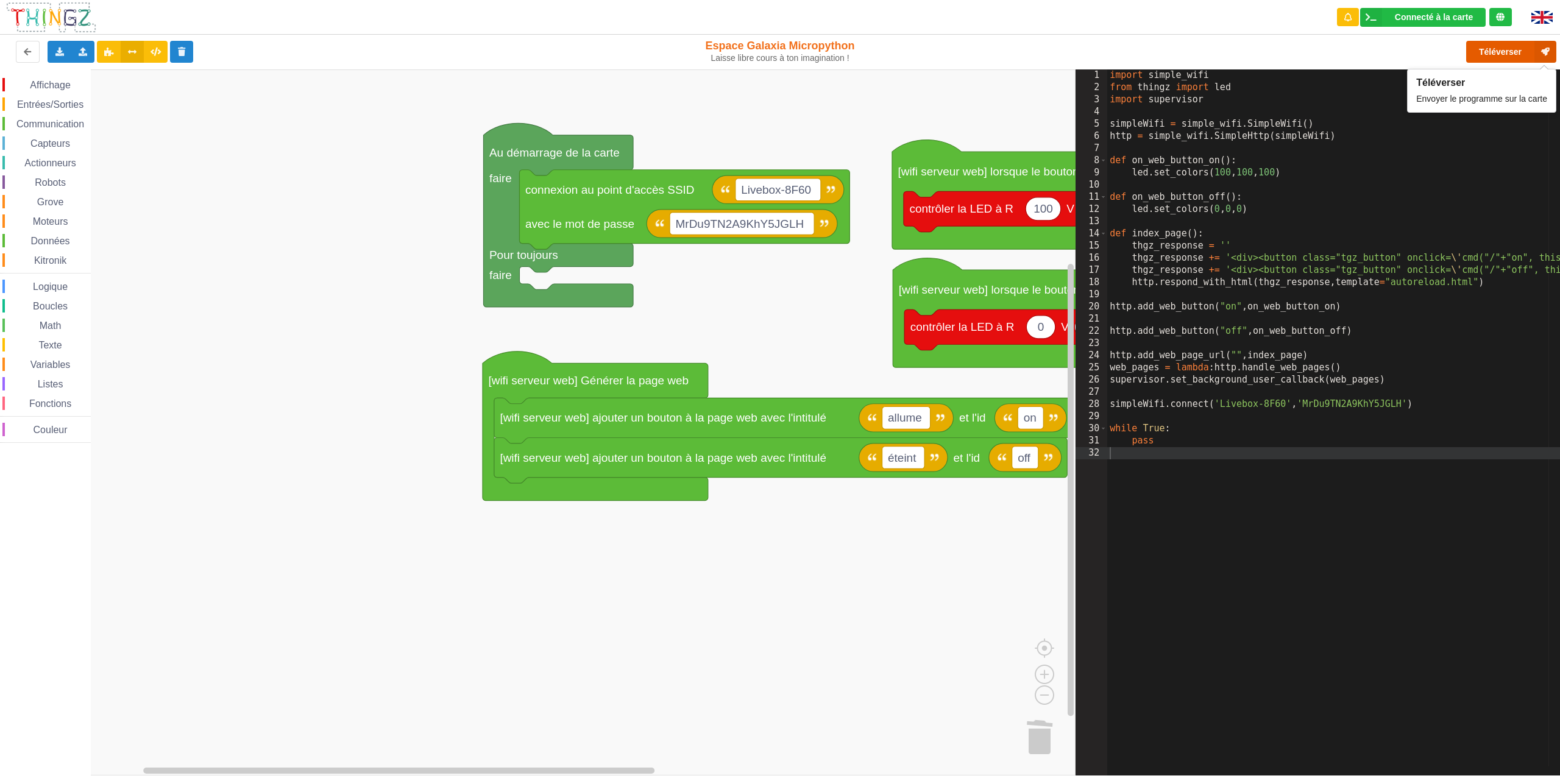
click at [1510, 54] on button "Téléverser" at bounding box center [1511, 52] width 91 height 22
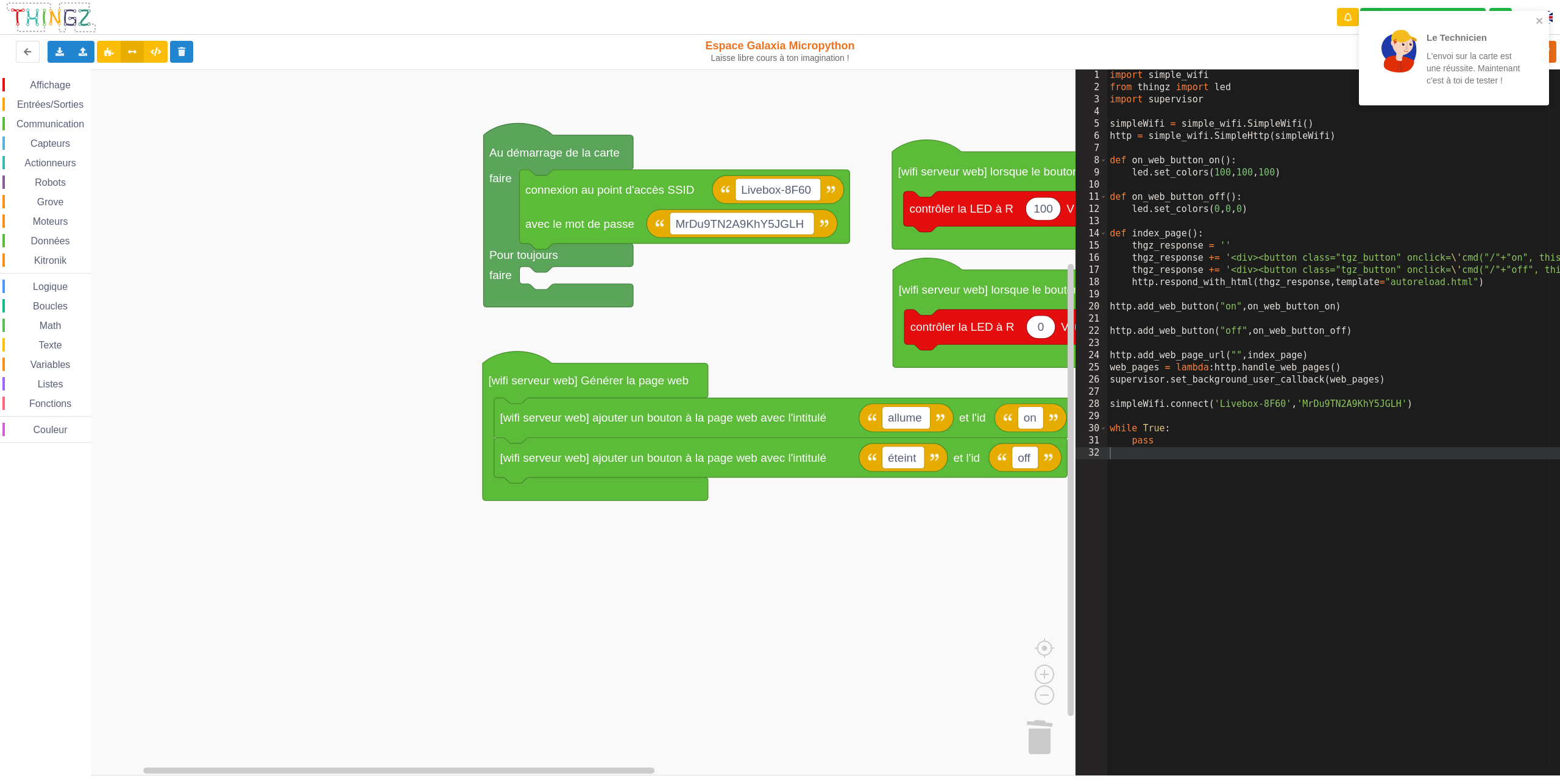
click at [1334, 189] on div "import simple_wifi from thingz import led import supervisor simpleWifi = simple…" at bounding box center [1408, 430] width 602 height 721
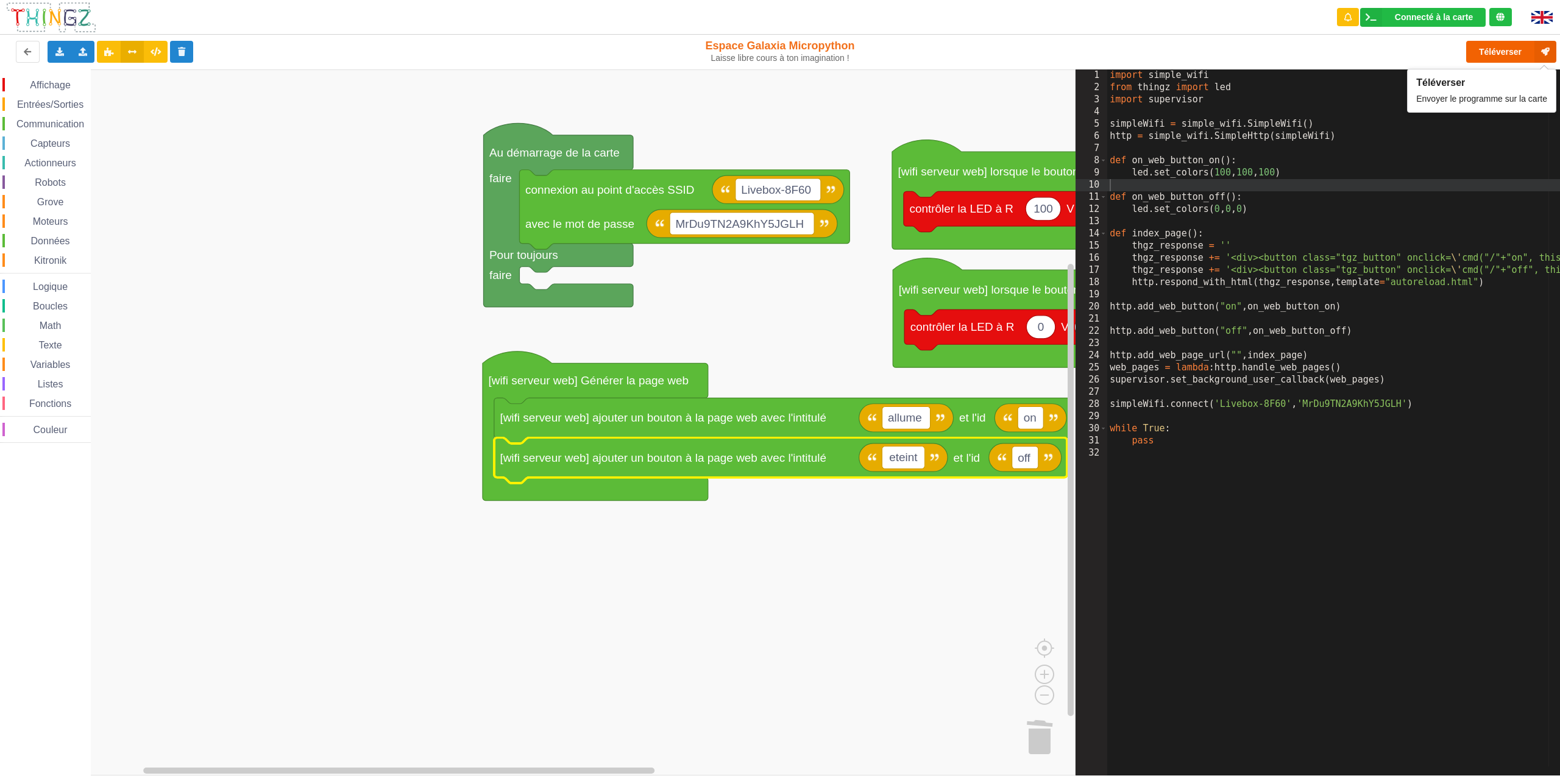
type input "eteint"
click at [1525, 53] on button "Téléverser" at bounding box center [1511, 52] width 91 height 22
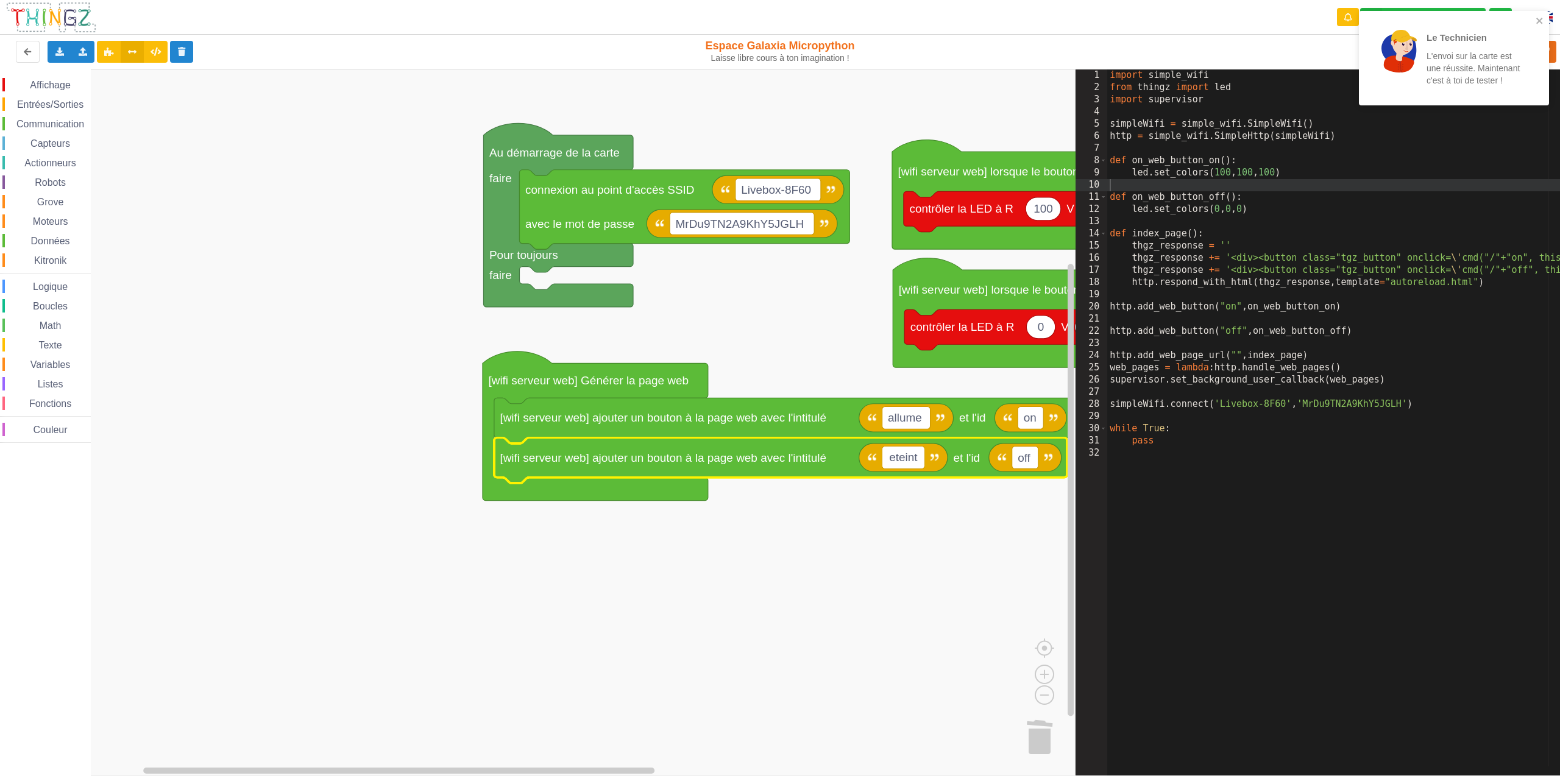
click at [1100, 43] on div "Téléverser" at bounding box center [1247, 52] width 638 height 39
click at [1433, 27] on div "Le Technicien L'envoi sur la carte est une réussite. Maintenant c'est à toi de …" at bounding box center [1450, 57] width 157 height 70
